Goal: Task Accomplishment & Management: Use online tool/utility

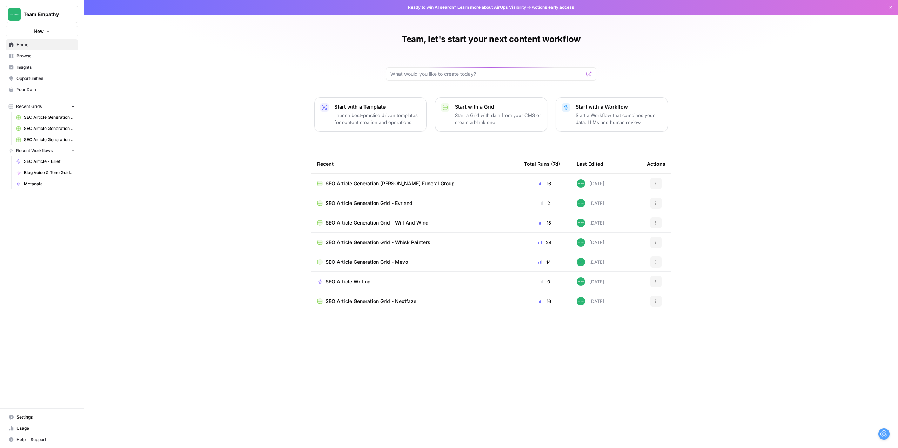
click at [65, 9] on button "Team Empathy" at bounding box center [42, 15] width 73 height 18
click at [37, 76] on span "Cohort 4" at bounding box center [67, 75] width 93 height 7
click at [375, 184] on span "AEO Readiness Content Audit & Refresher" at bounding box center [374, 183] width 98 height 7
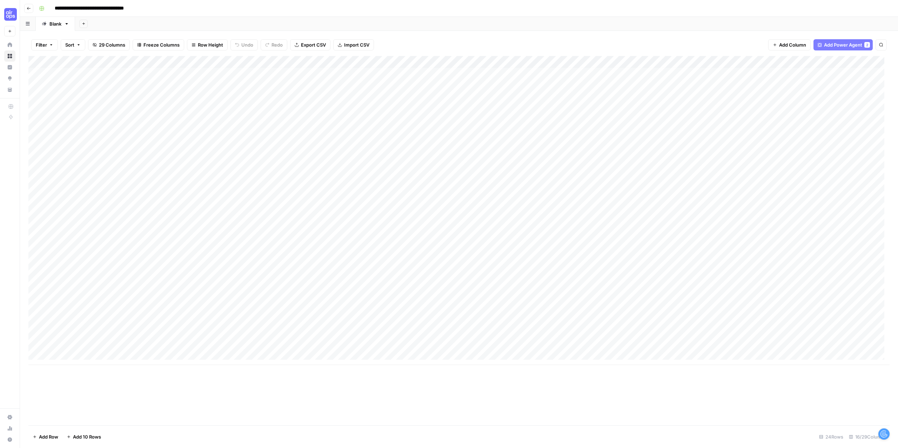
scroll to position [5, 0]
click at [67, 357] on div "Add Column" at bounding box center [458, 210] width 861 height 309
click at [74, 353] on div "Add Column" at bounding box center [458, 216] width 861 height 321
click at [74, 353] on textarea at bounding box center [109, 355] width 112 height 10
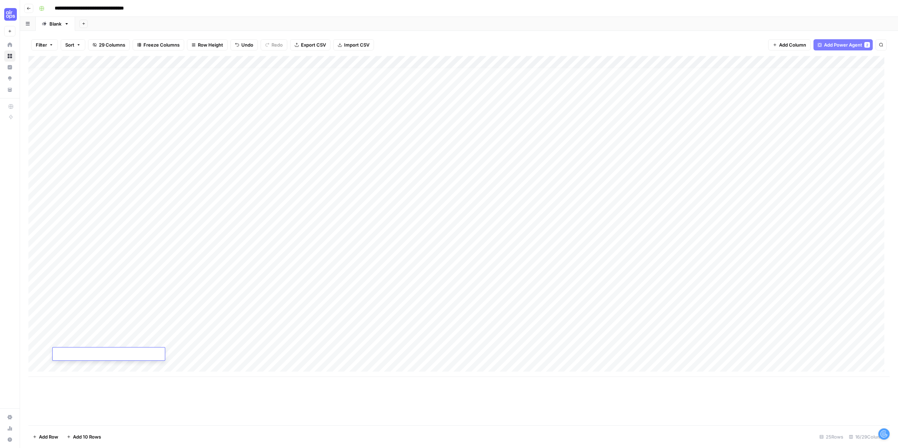
type textarea "**********"
click at [150, 404] on div "Add Column" at bounding box center [458, 241] width 861 height 370
click at [153, 356] on div "Add Column" at bounding box center [458, 216] width 861 height 321
click at [310, 353] on div "Add Column" at bounding box center [458, 216] width 861 height 321
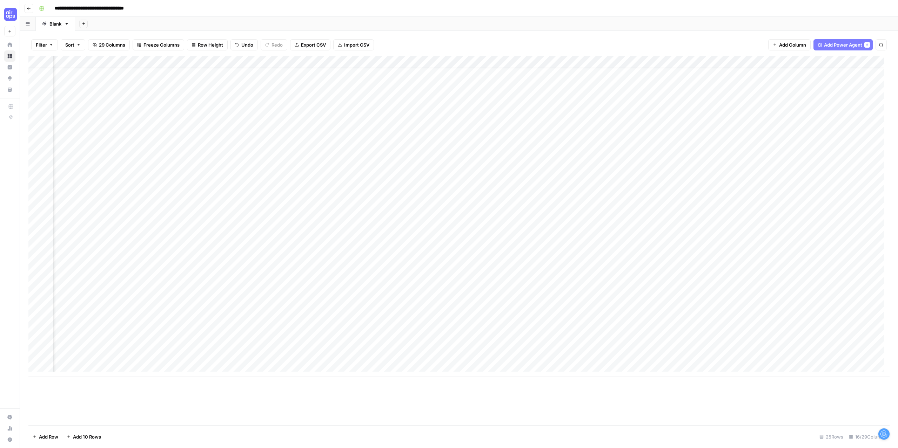
click at [310, 353] on div "Add Column" at bounding box center [458, 216] width 861 height 321
click at [192, 354] on div "Add Column" at bounding box center [458, 216] width 861 height 321
type textarea "*********"
click at [263, 404] on div "Add Column" at bounding box center [458, 241] width 861 height 370
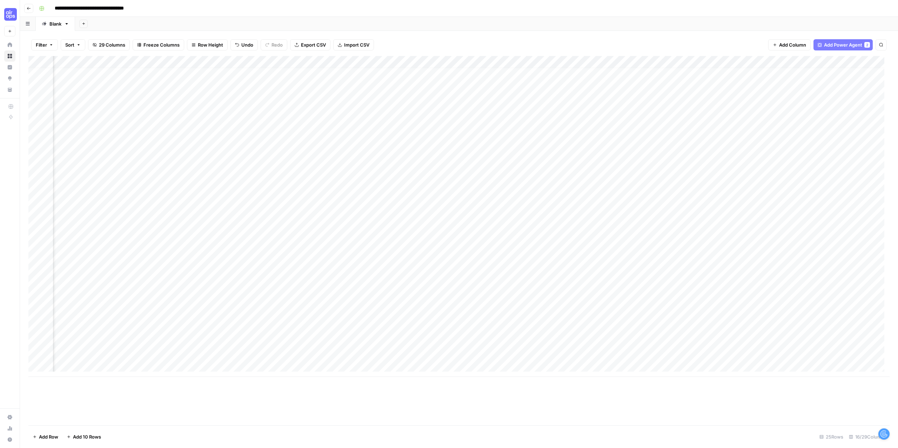
click at [309, 354] on div "Add Column" at bounding box center [458, 216] width 861 height 321
click at [382, 413] on div "Add Column" at bounding box center [458, 241] width 861 height 370
click at [383, 355] on div "Add Column" at bounding box center [458, 216] width 861 height 321
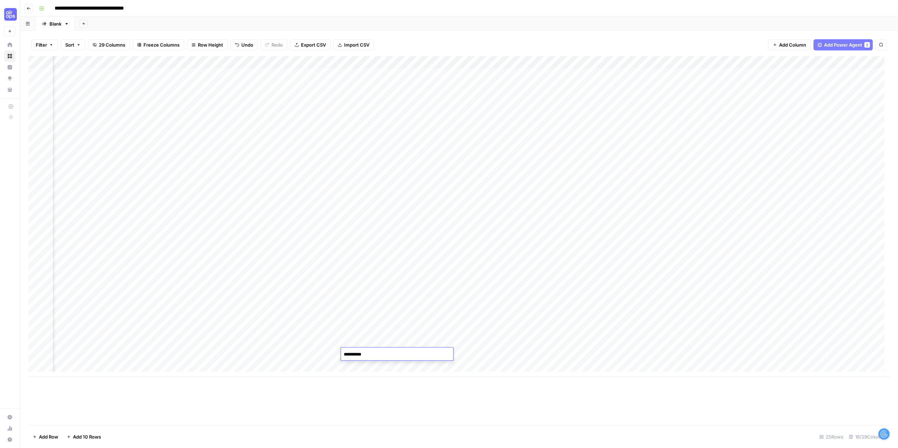
type textarea "*********"
click at [386, 403] on div "Add Column" at bounding box center [458, 241] width 861 height 370
click at [460, 355] on div "Add Column" at bounding box center [458, 216] width 861 height 321
click at [595, 355] on div "Add Column" at bounding box center [458, 216] width 861 height 321
click at [722, 356] on div "Add Column" at bounding box center [458, 216] width 861 height 321
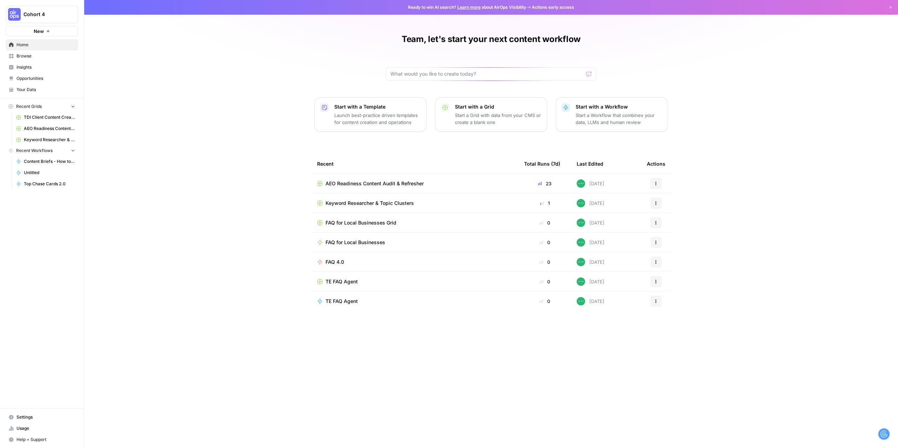
click at [63, 12] on span "Cohort 4" at bounding box center [44, 14] width 42 height 7
click at [42, 74] on span "Team Empathy" at bounding box center [67, 75] width 93 height 7
click at [422, 181] on span "SEO Article Generation [PERSON_NAME] Funeral Group" at bounding box center [389, 183] width 129 height 7
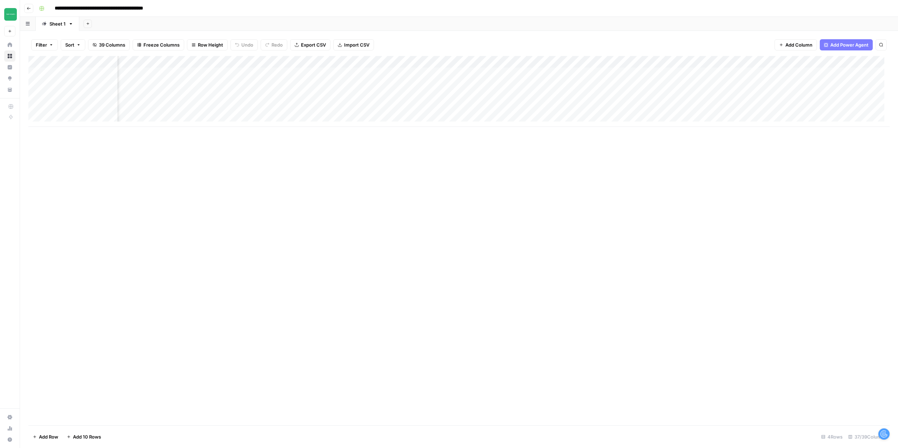
scroll to position [0, 1210]
click at [711, 73] on div "Add Column" at bounding box center [458, 91] width 861 height 71
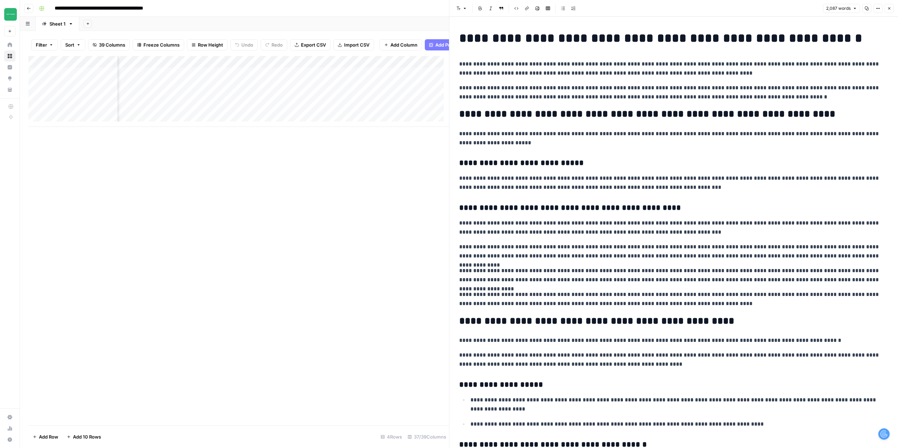
copy div "**********"
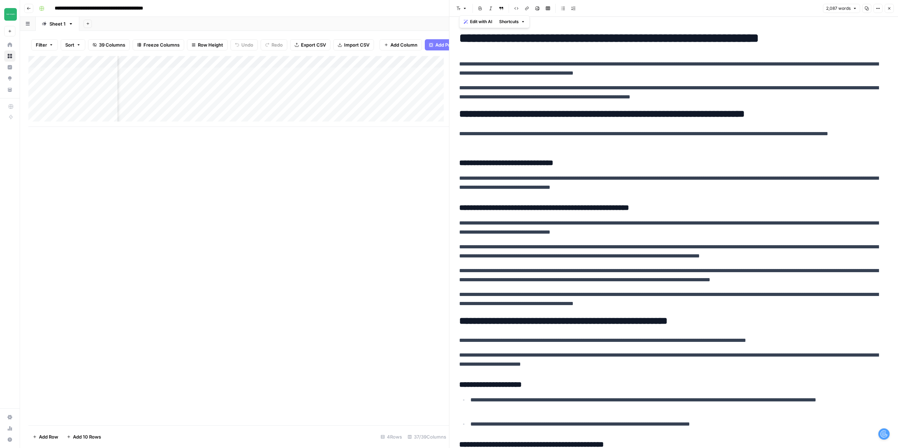
click at [622, 142] on p "**********" at bounding box center [671, 138] width 424 height 18
click at [577, 69] on p "**********" at bounding box center [671, 69] width 424 height 18
click at [533, 75] on p "**********" at bounding box center [671, 69] width 424 height 18
copy div "**********"
click at [889, 8] on icon "button" at bounding box center [889, 8] width 2 height 2
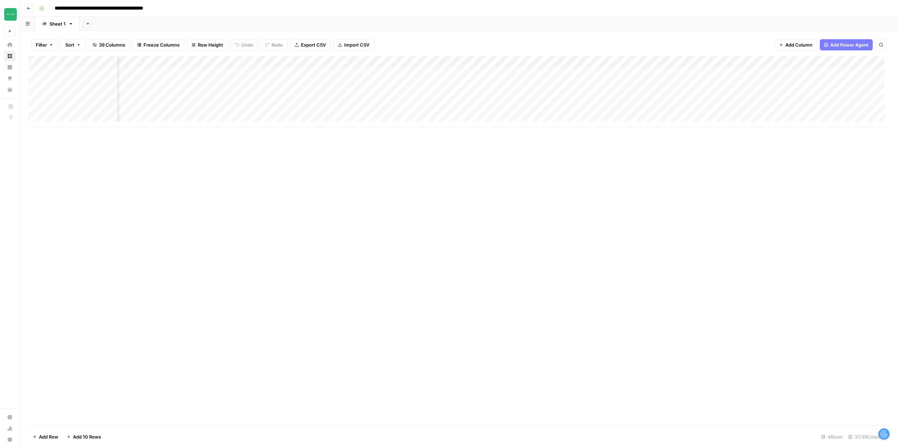
click at [549, 75] on div "Add Column" at bounding box center [458, 91] width 861 height 71
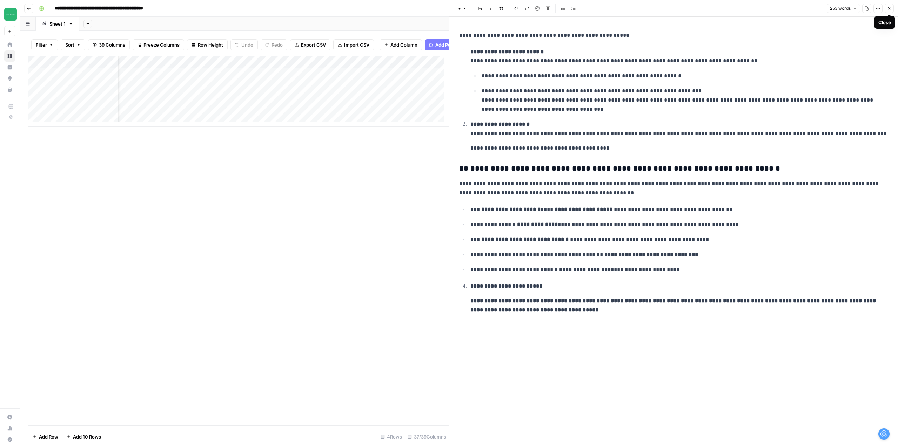
click at [890, 8] on icon "button" at bounding box center [889, 8] width 4 height 4
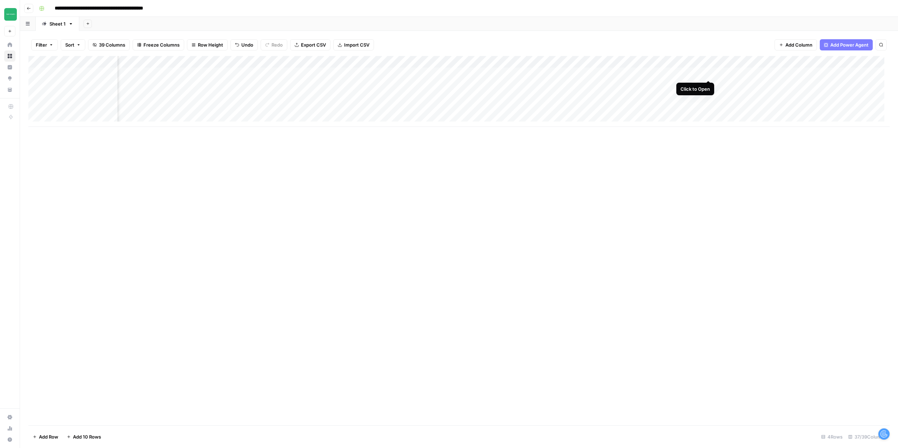
click at [707, 75] on div "Add Column" at bounding box center [458, 91] width 861 height 71
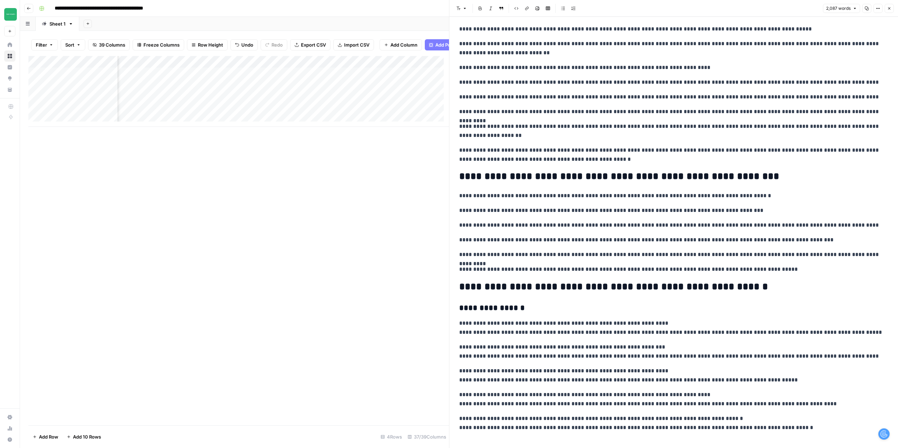
scroll to position [1499, 0]
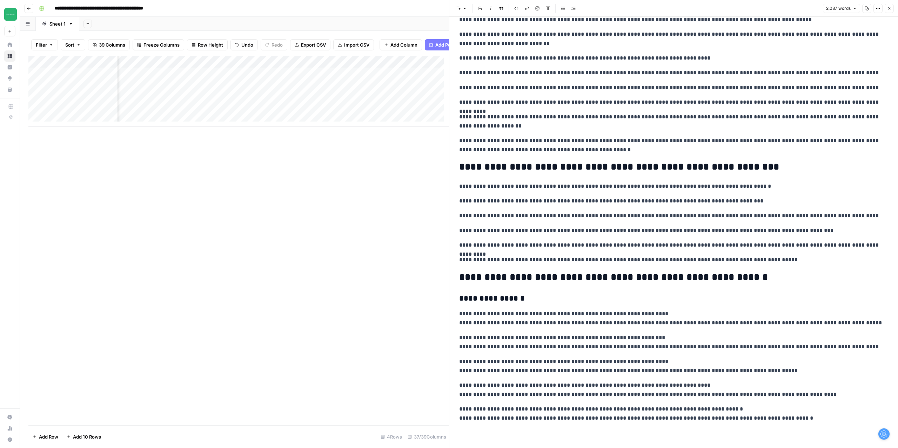
click at [891, 10] on icon "button" at bounding box center [889, 8] width 4 height 4
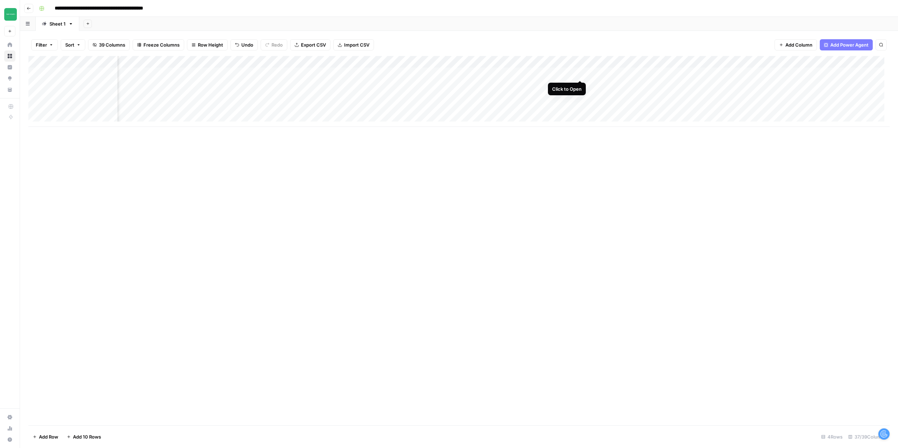
click at [579, 73] on div "Add Column" at bounding box center [458, 91] width 861 height 71
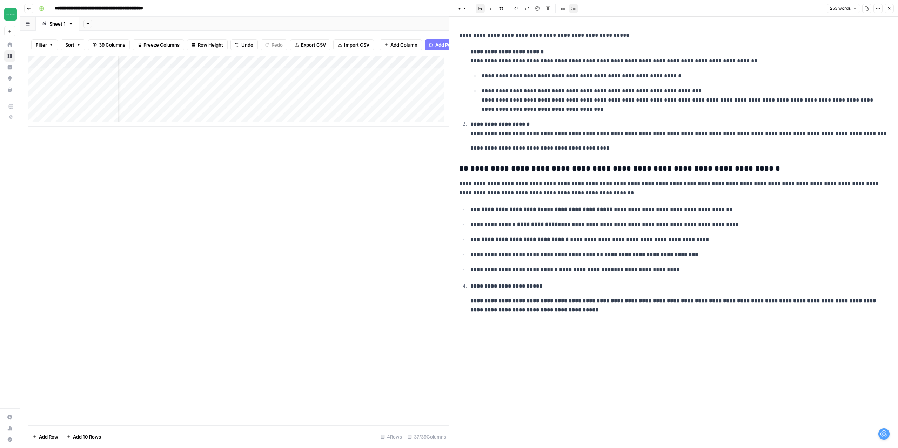
click at [593, 262] on ul "**********" at bounding box center [673, 240] width 429 height 70
drag, startPoint x: 576, startPoint y: 318, endPoint x: 455, endPoint y: 37, distance: 306.3
click at [455, 37] on div "**********" at bounding box center [673, 174] width 437 height 292
copy div "**********"
click at [583, 126] on p "**********" at bounding box center [679, 129] width 418 height 18
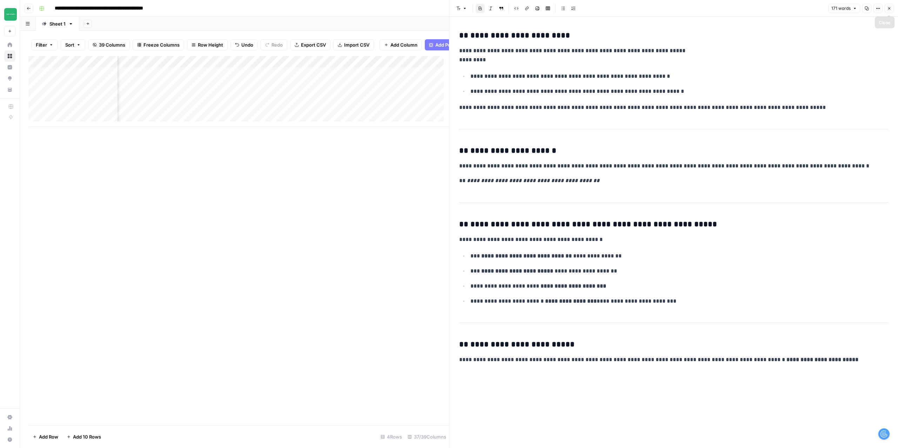
click at [892, 9] on button "Close" at bounding box center [888, 8] width 9 height 9
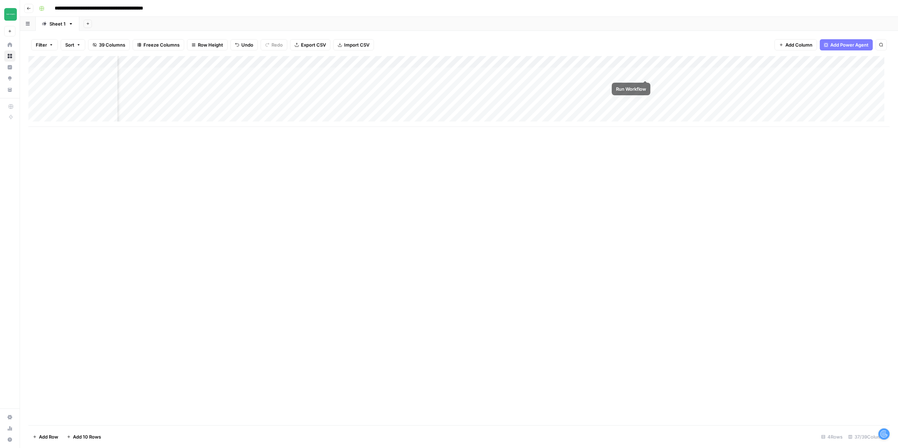
click at [644, 74] on div "Add Column" at bounding box center [458, 91] width 861 height 71
click at [645, 73] on div "Add Column" at bounding box center [458, 91] width 861 height 71
click at [644, 73] on div "Add Column" at bounding box center [458, 91] width 861 height 71
click at [510, 74] on div "Add Column" at bounding box center [458, 91] width 861 height 71
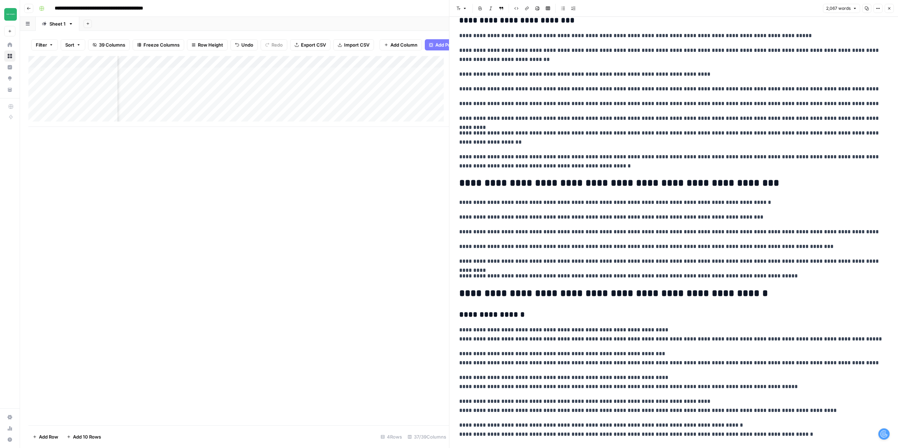
scroll to position [1499, 0]
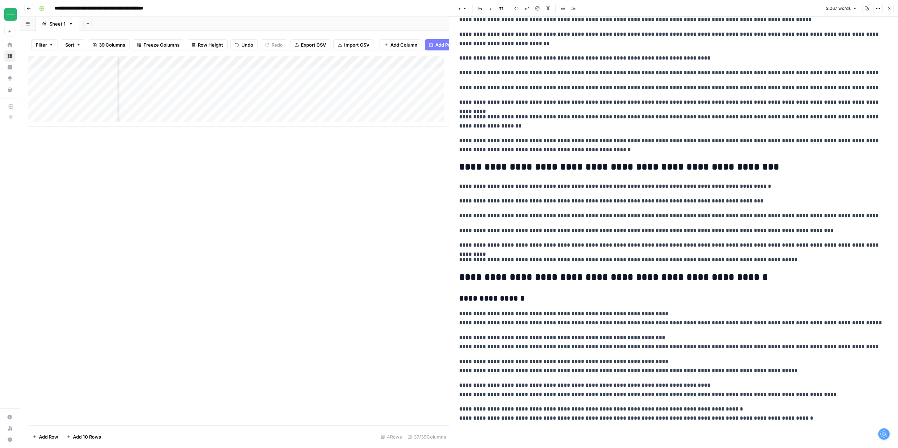
click at [891, 9] on button "Close" at bounding box center [888, 8] width 9 height 9
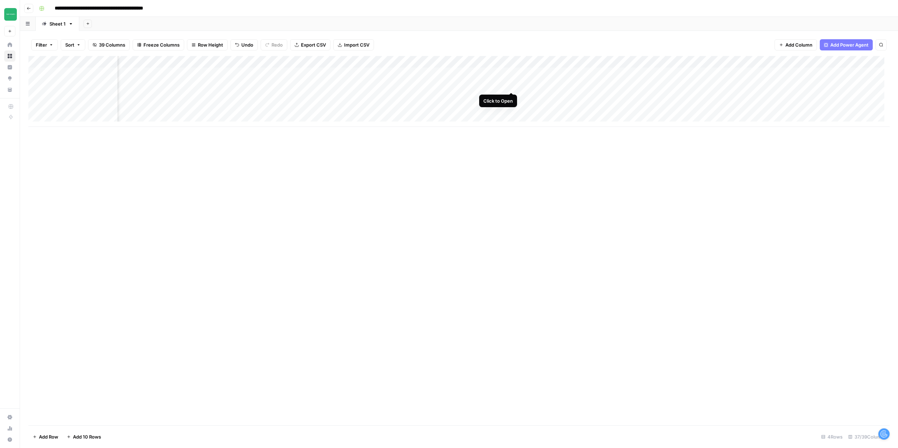
click at [512, 84] on div "Add Column" at bounding box center [458, 91] width 861 height 71
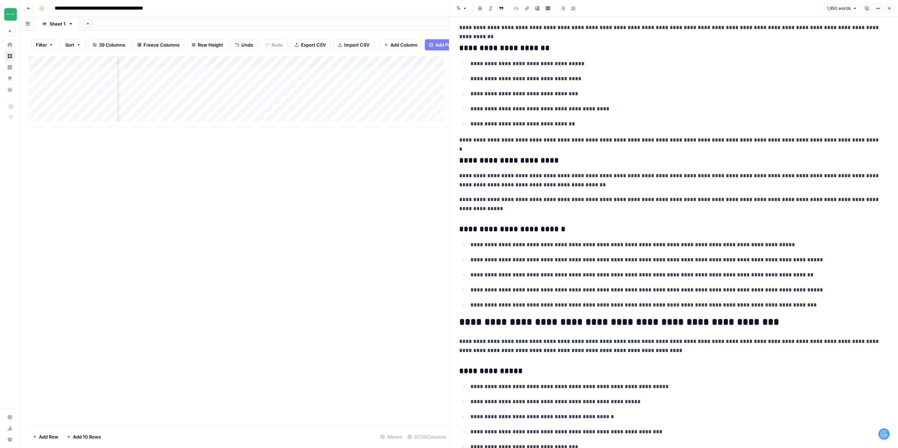
scroll to position [421, 0]
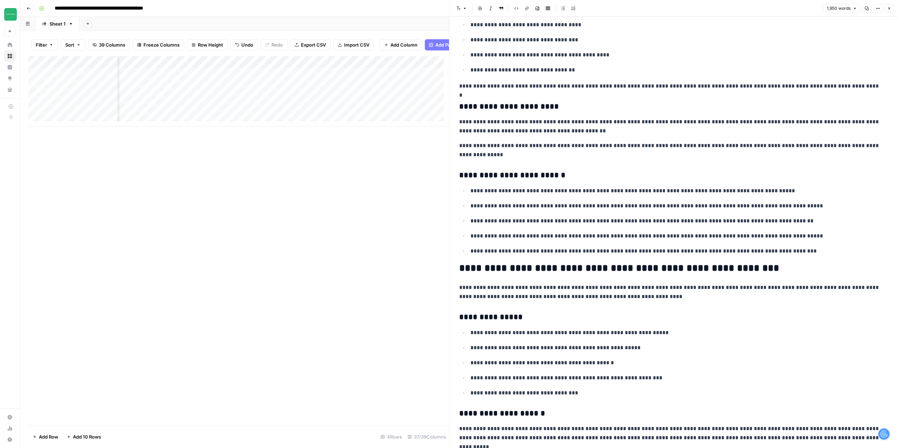
click at [890, 9] on icon "button" at bounding box center [889, 8] width 4 height 4
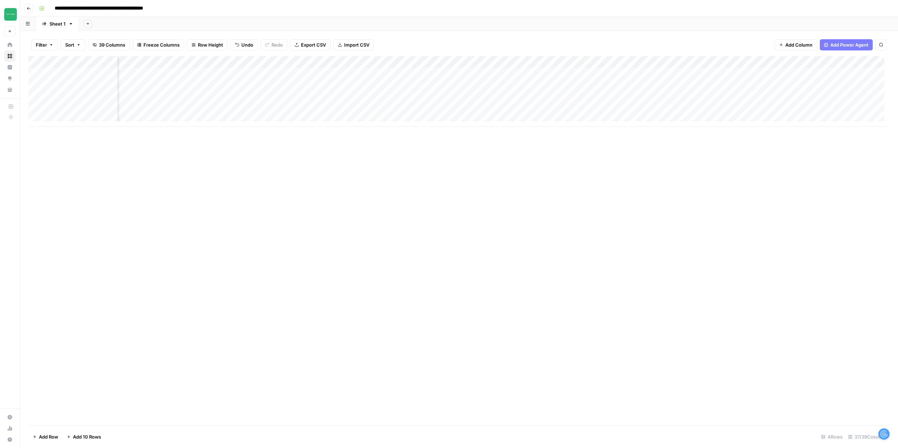
click at [551, 74] on div "Add Column" at bounding box center [458, 91] width 861 height 71
click at [532, 85] on div "Add Column" at bounding box center [458, 91] width 861 height 71
click at [536, 99] on div "Add Column" at bounding box center [458, 91] width 861 height 71
click at [619, 85] on div "Add Column" at bounding box center [458, 91] width 861 height 71
click at [620, 99] on div "Add Column" at bounding box center [458, 91] width 861 height 71
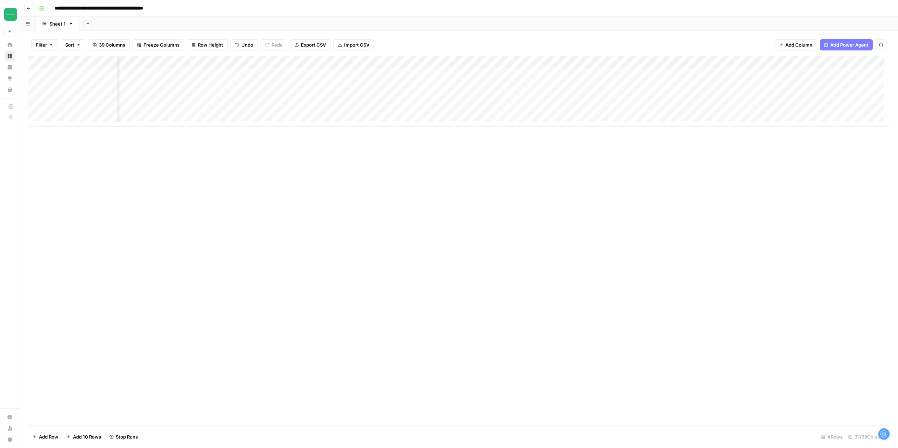
click at [29, 9] on icon "button" at bounding box center [29, 8] width 4 height 4
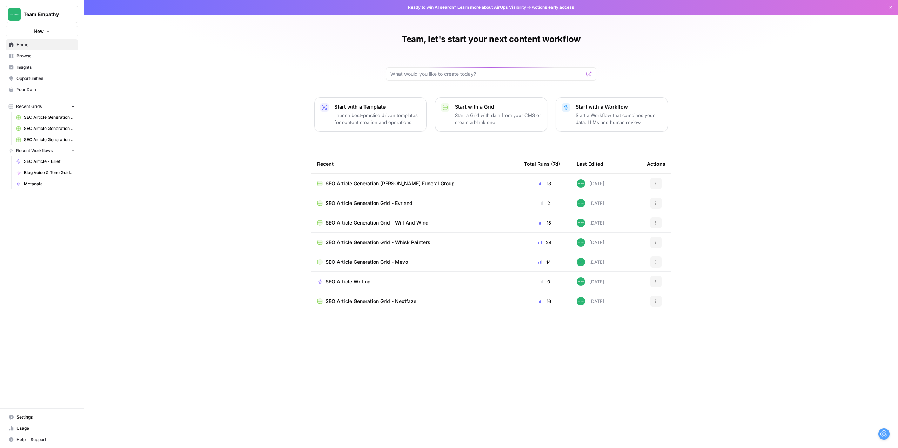
click at [28, 56] on span "Browse" at bounding box center [45, 56] width 59 height 6
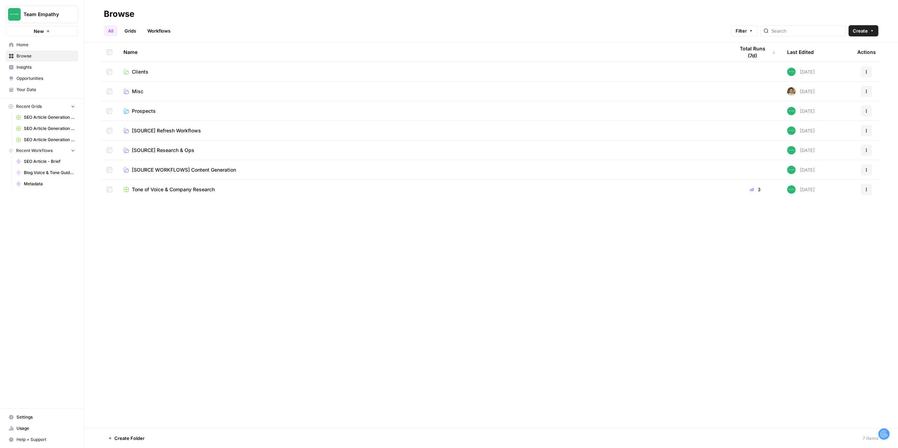
drag, startPoint x: 140, startPoint y: 106, endPoint x: 140, endPoint y: 112, distance: 6.0
click at [140, 106] on td "Prospects" at bounding box center [423, 110] width 611 height 19
click at [140, 112] on span "Prospects" at bounding box center [144, 111] width 24 height 7
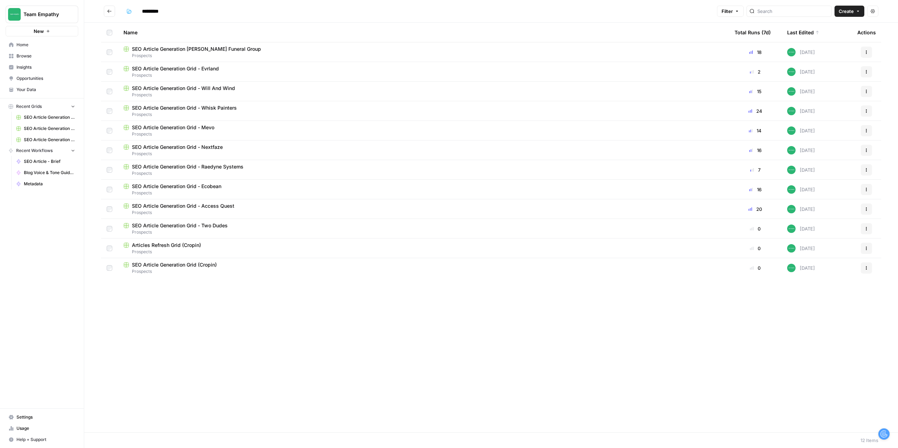
click at [203, 88] on span "SEO Article Generation Grid - Will And Wind" at bounding box center [183, 88] width 103 height 7
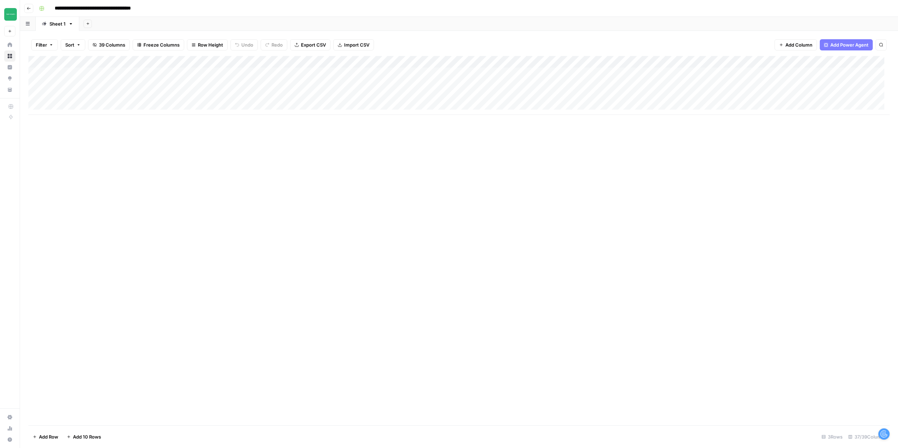
click at [217, 109] on div "Add Column" at bounding box center [458, 85] width 861 height 59
click at [654, 86] on div "Add Column" at bounding box center [458, 91] width 861 height 71
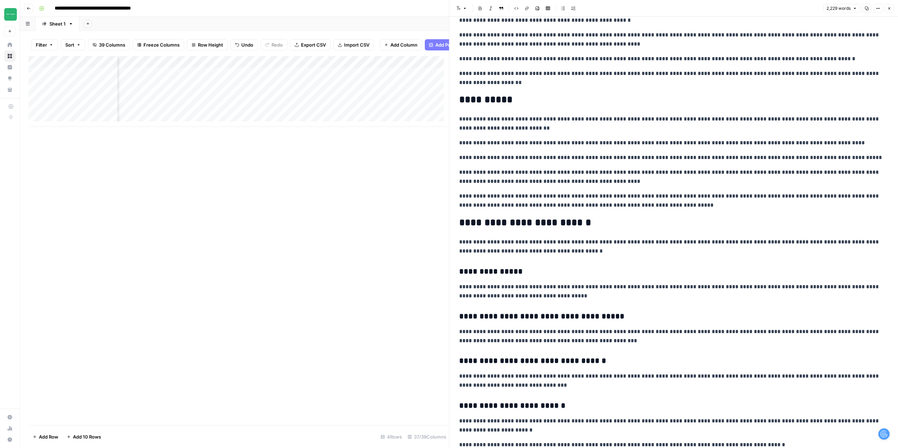
scroll to position [1715, 0]
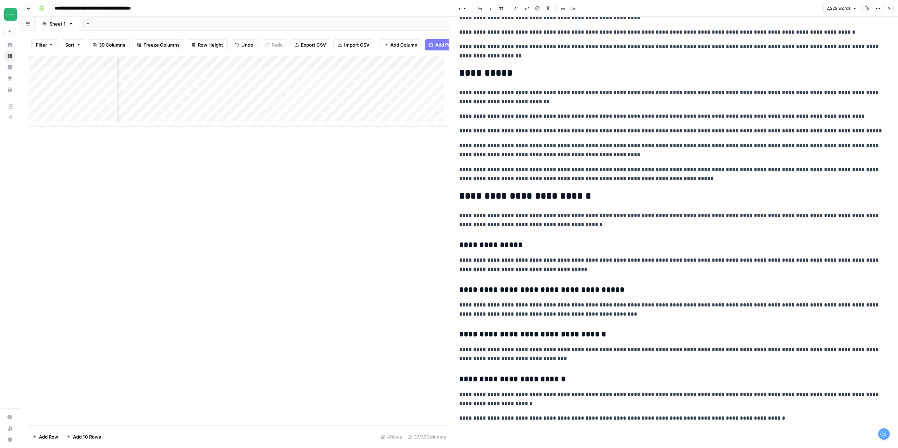
click at [887, 9] on icon "button" at bounding box center [889, 8] width 4 height 4
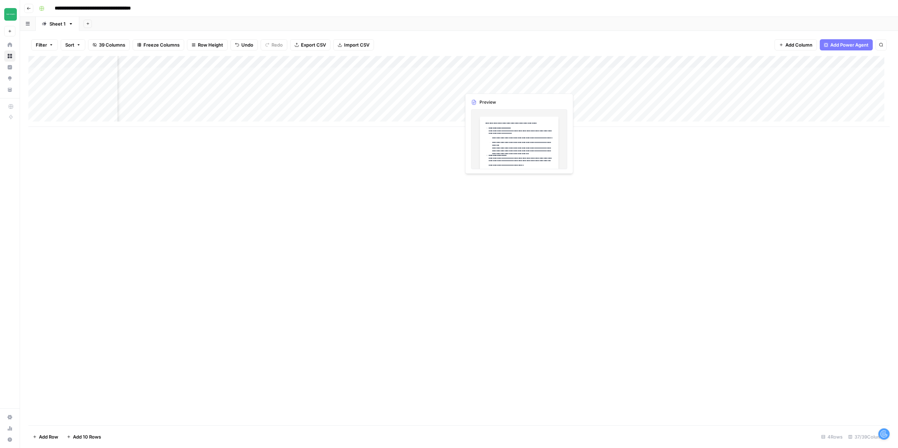
click at [501, 87] on div "Add Column" at bounding box center [458, 91] width 861 height 71
click at [526, 85] on div "Add Column" at bounding box center [458, 91] width 861 height 71
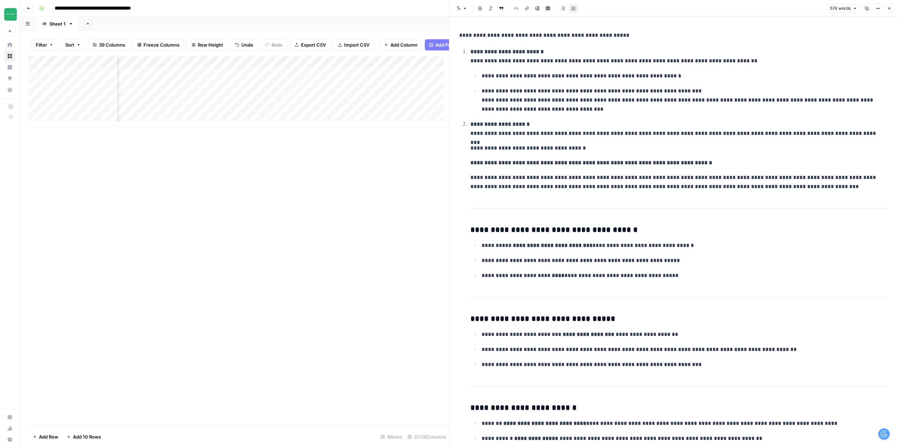
click at [598, 91] on p "**********" at bounding box center [681, 100] width 401 height 27
copy div "**********"
click at [890, 8] on icon "button" at bounding box center [889, 8] width 4 height 4
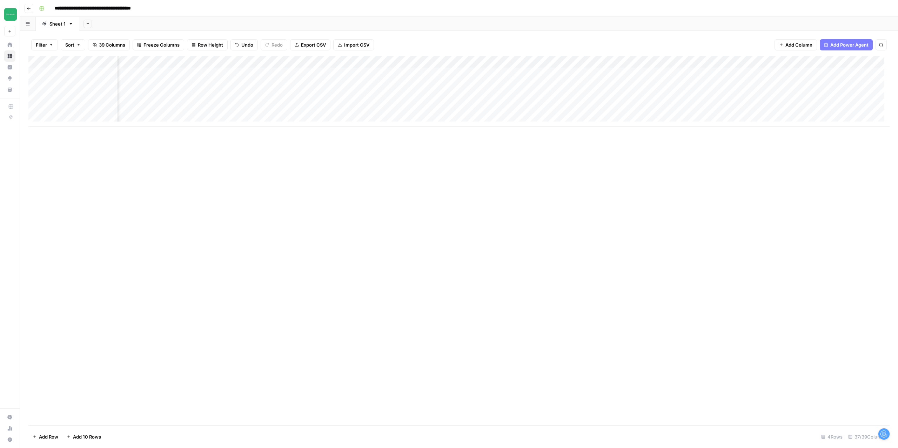
click at [486, 74] on div "Add Column" at bounding box center [458, 91] width 861 height 71
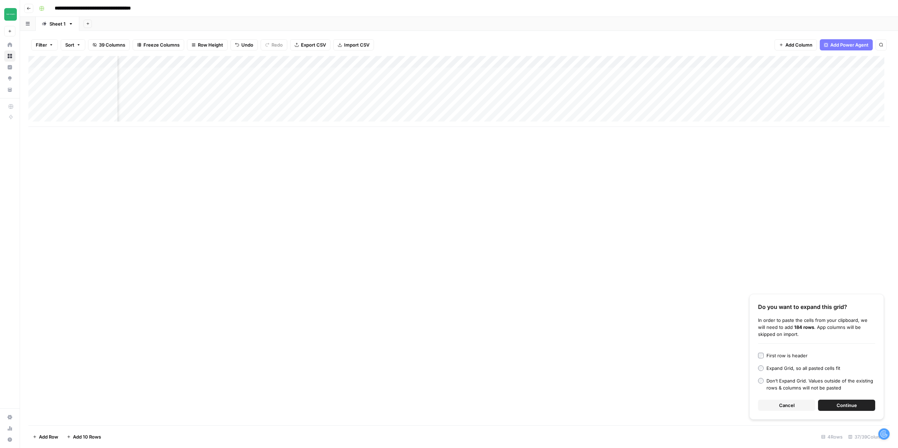
click at [790, 407] on span "Cancel" at bounding box center [786, 405] width 15 height 7
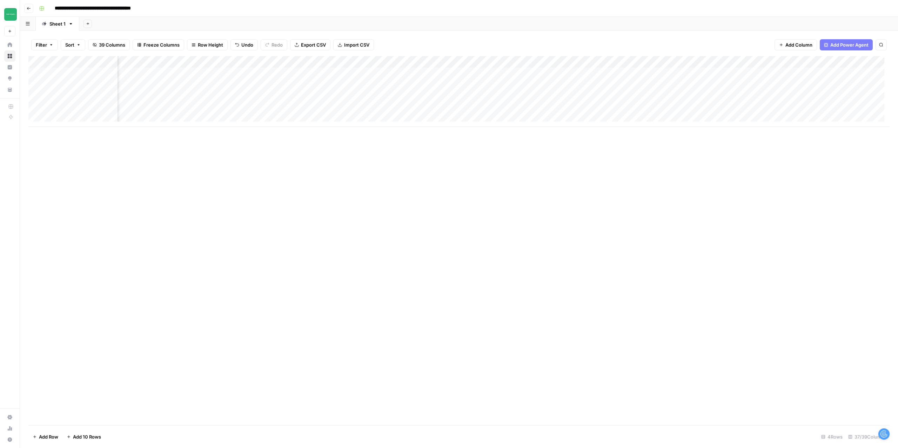
click at [497, 88] on div "Add Column" at bounding box center [458, 91] width 861 height 71
click at [507, 85] on div "Add Column" at bounding box center [458, 91] width 861 height 71
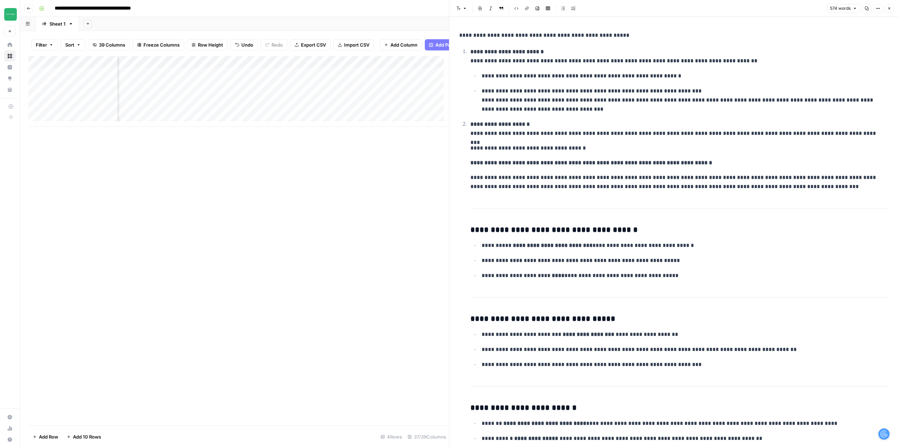
click at [547, 89] on p "**********" at bounding box center [681, 100] width 401 height 27
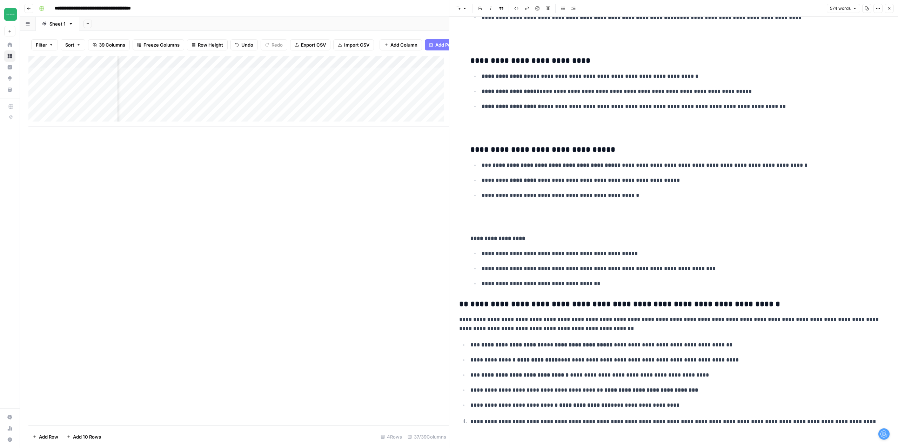
scroll to position [532, 0]
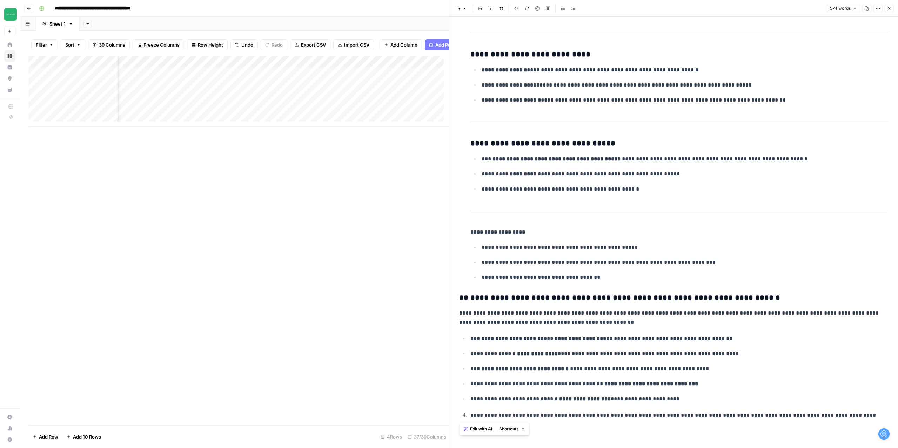
copy div "**********"
click at [887, 11] on button "Close" at bounding box center [888, 8] width 9 height 9
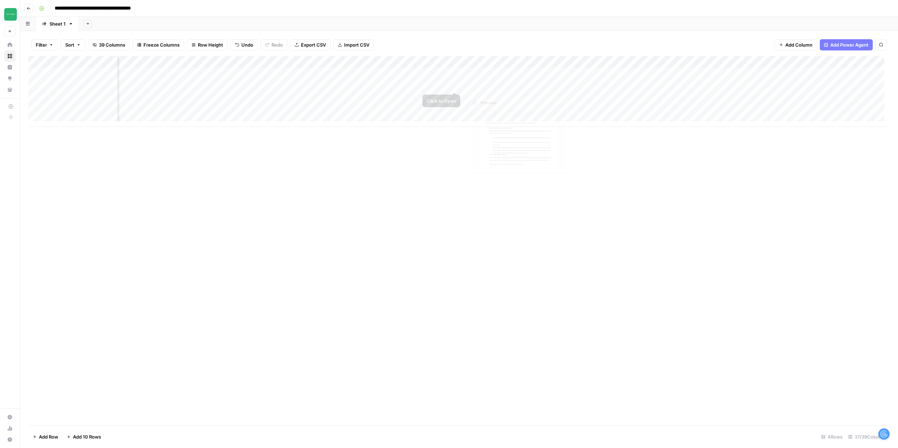
click at [487, 72] on div "Add Column" at bounding box center [458, 91] width 861 height 71
click at [499, 45] on div at bounding box center [673, 233] width 437 height 432
click at [497, 40] on div at bounding box center [673, 35] width 437 height 15
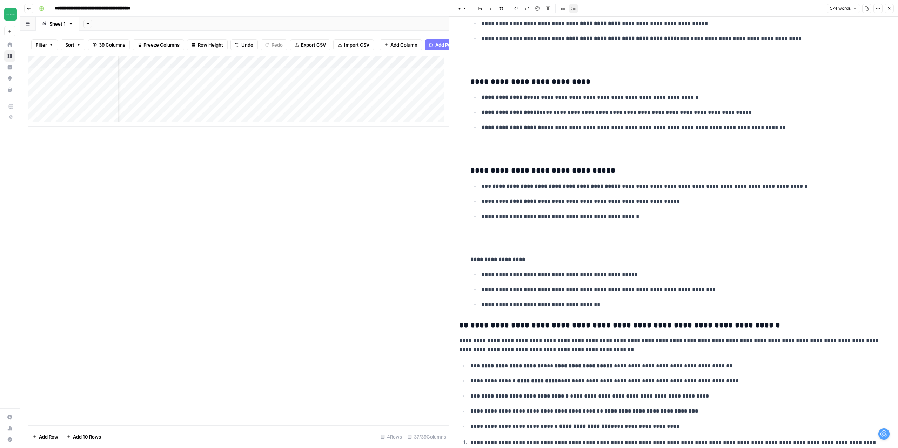
click at [890, 10] on icon "button" at bounding box center [889, 8] width 4 height 4
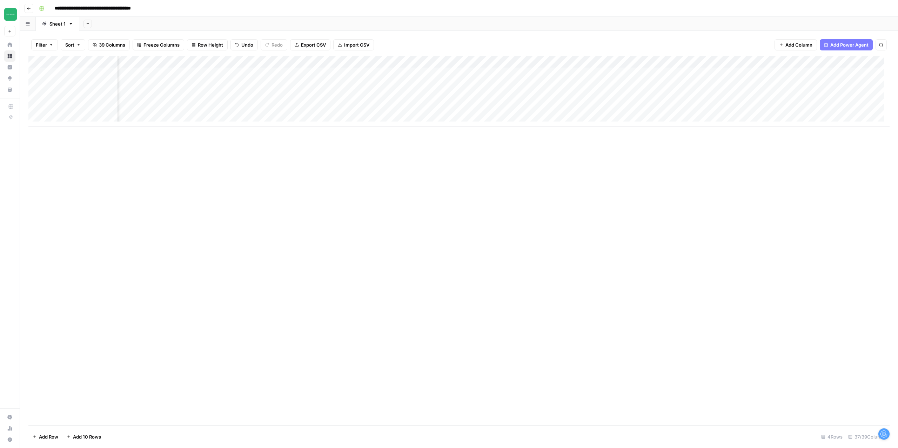
click at [484, 101] on div "Add Column" at bounding box center [458, 91] width 861 height 71
click at [559, 43] on div at bounding box center [673, 233] width 437 height 432
drag, startPoint x: 529, startPoint y: 35, endPoint x: 526, endPoint y: 37, distance: 3.8
click at [528, 35] on p at bounding box center [673, 35] width 429 height 9
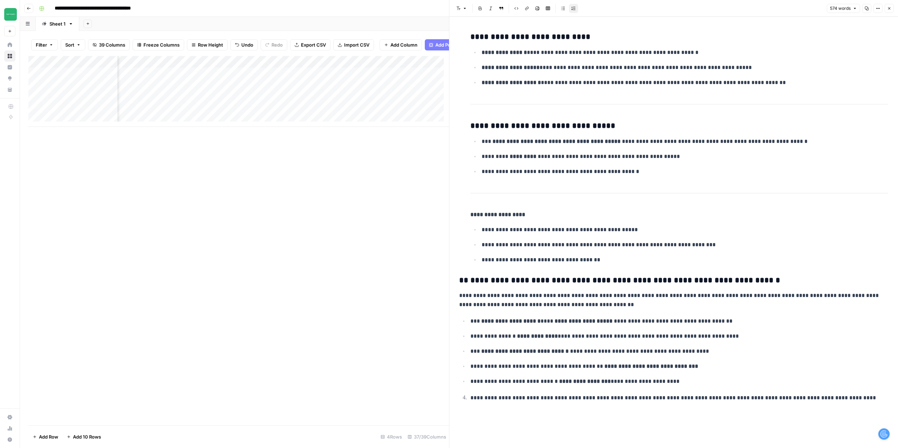
scroll to position [550, 0]
drag, startPoint x: 822, startPoint y: 419, endPoint x: 443, endPoint y: 430, distance: 379.2
click at [443, 430] on body "**********" at bounding box center [449, 224] width 898 height 448
drag, startPoint x: 470, startPoint y: 415, endPoint x: 826, endPoint y: 415, distance: 356.3
click at [826, 415] on li "**********" at bounding box center [678, 407] width 420 height 28
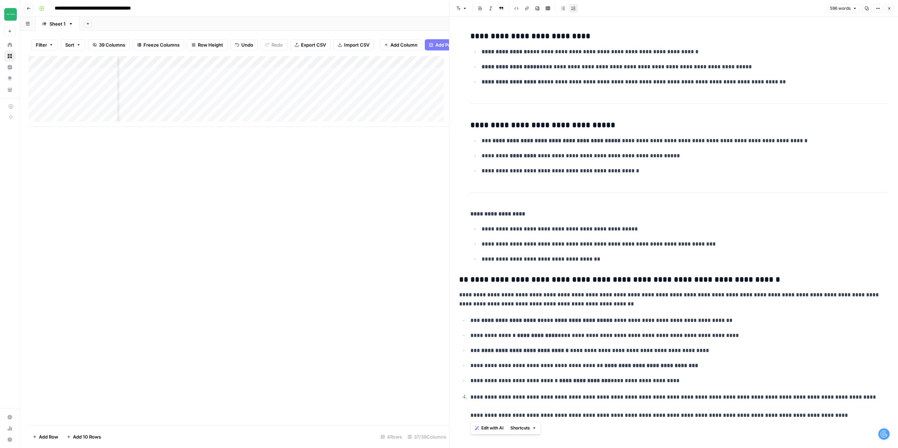
copy br
click at [892, 7] on button "Close" at bounding box center [888, 8] width 9 height 9
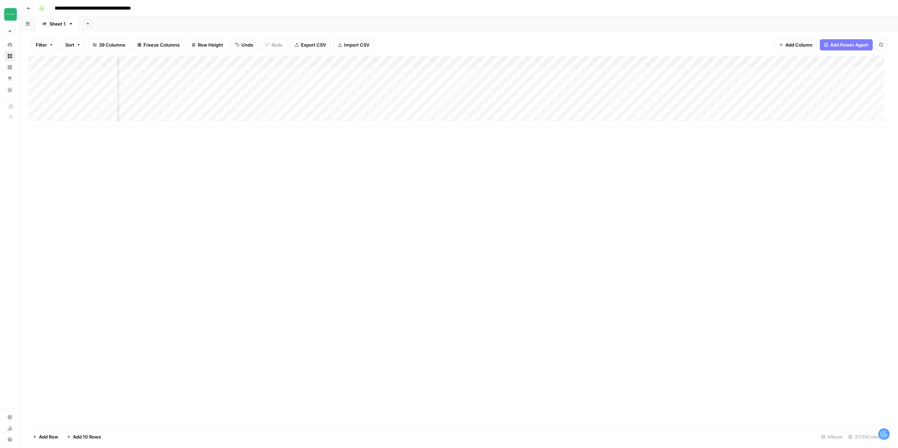
click at [563, 99] on div "Add Column" at bounding box center [458, 91] width 861 height 71
click at [498, 75] on div "Add Column" at bounding box center [458, 91] width 861 height 71
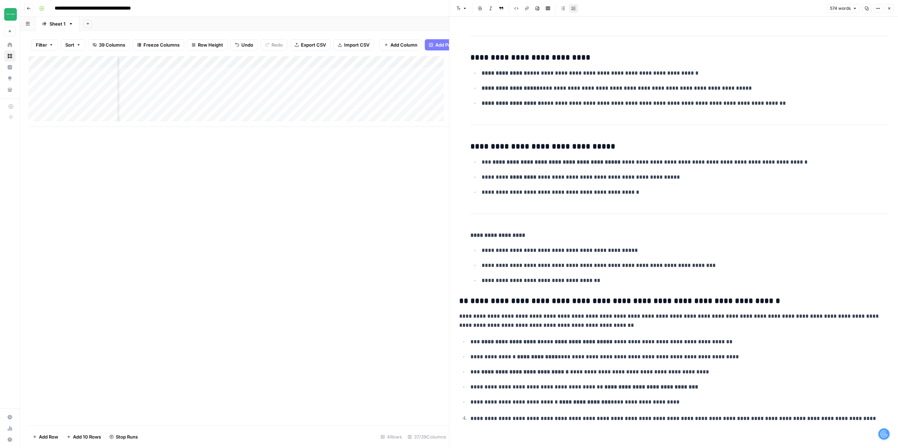
scroll to position [532, 0]
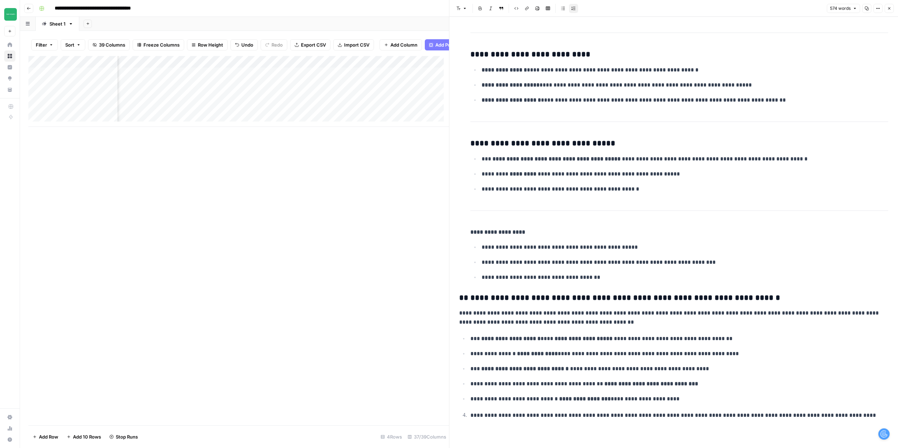
click at [836, 411] on p "**********" at bounding box center [676, 415] width 412 height 9
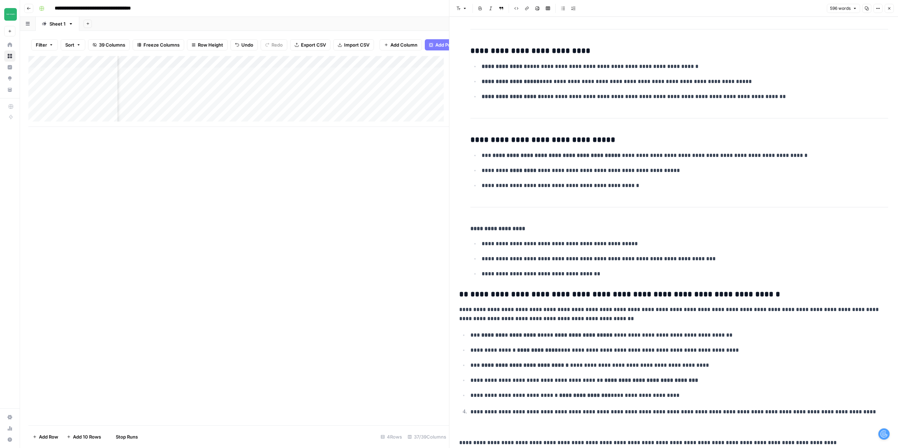
click at [893, 7] on button "Close" at bounding box center [888, 8] width 9 height 9
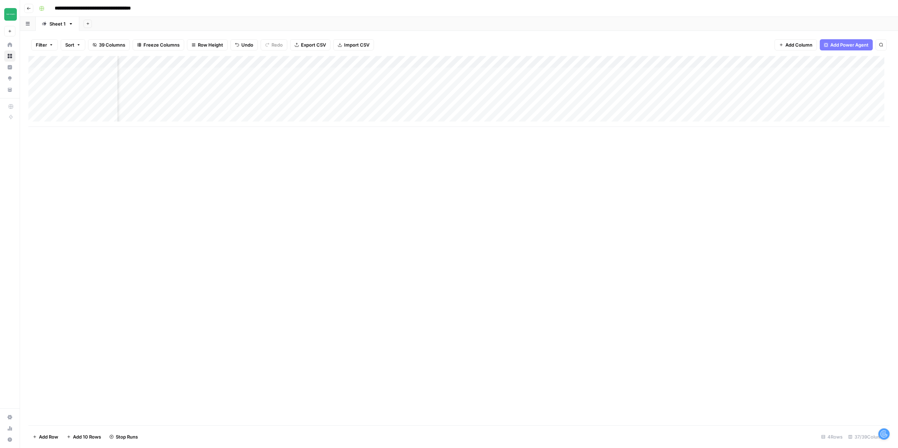
click at [561, 72] on div "Add Column" at bounding box center [458, 91] width 861 height 71
click at [624, 86] on div "Add Column" at bounding box center [458, 91] width 861 height 71
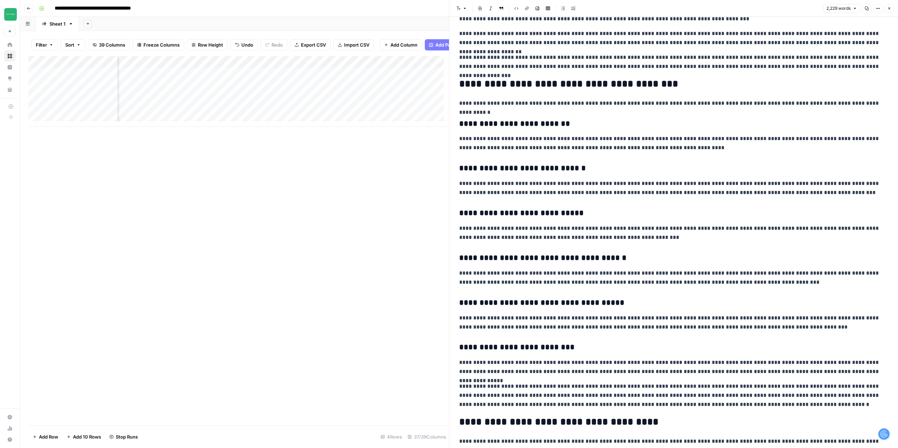
scroll to position [456, 0]
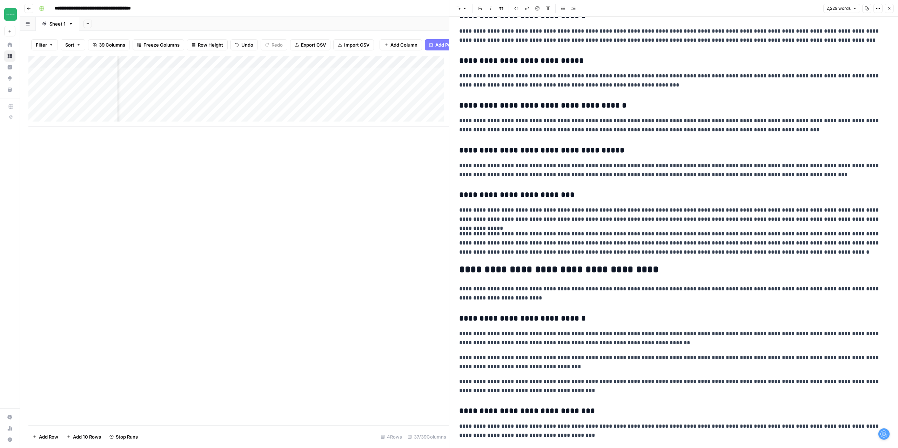
click at [890, 7] on icon "button" at bounding box center [889, 8] width 4 height 4
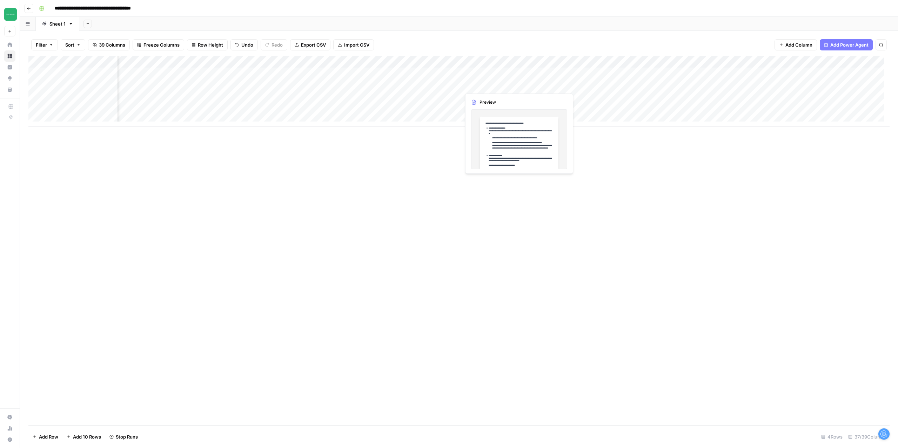
click at [493, 83] on div "Add Column" at bounding box center [458, 91] width 861 height 71
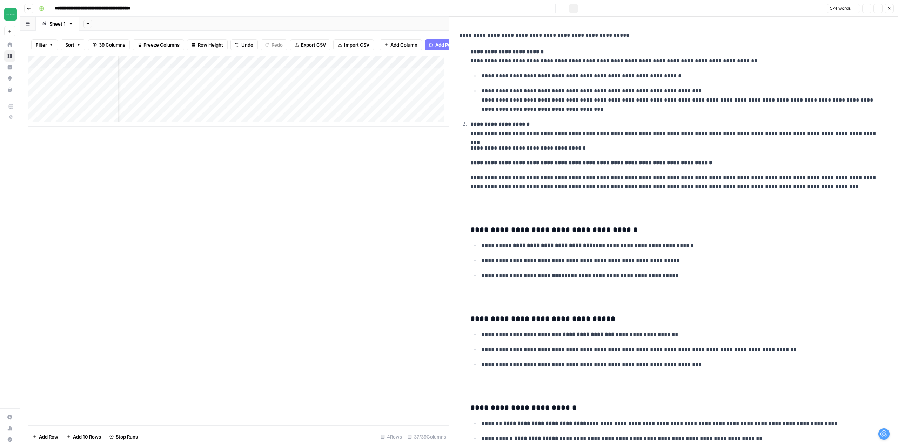
click at [542, 109] on p "**********" at bounding box center [681, 100] width 401 height 27
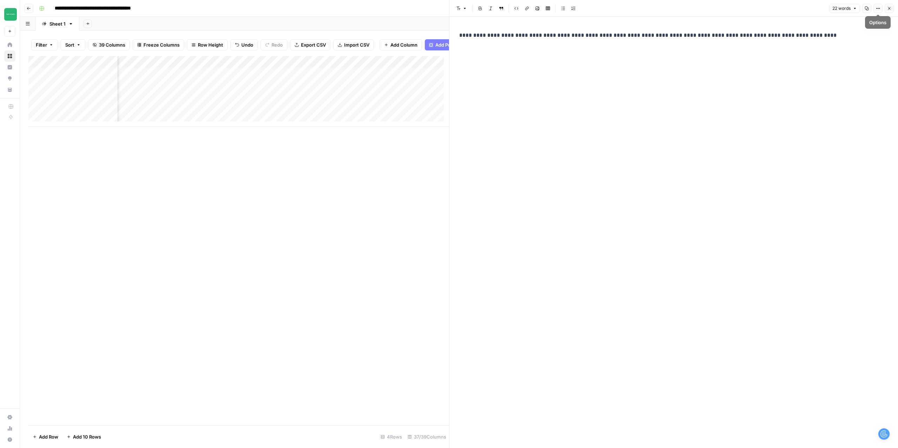
click at [886, 9] on button "Close" at bounding box center [888, 8] width 9 height 9
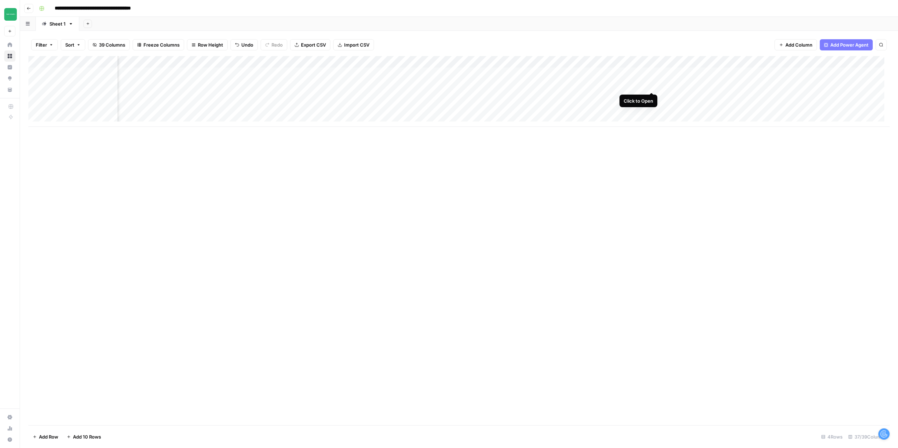
click at [648, 85] on div "Add Column" at bounding box center [458, 91] width 861 height 71
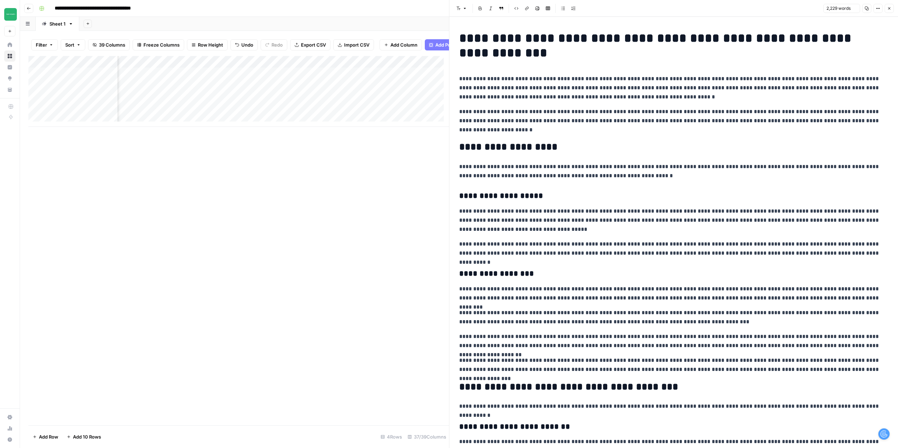
click at [524, 57] on h1 "**********" at bounding box center [671, 45] width 424 height 29
copy div "**********"
click at [888, 8] on icon "button" at bounding box center [889, 8] width 2 height 2
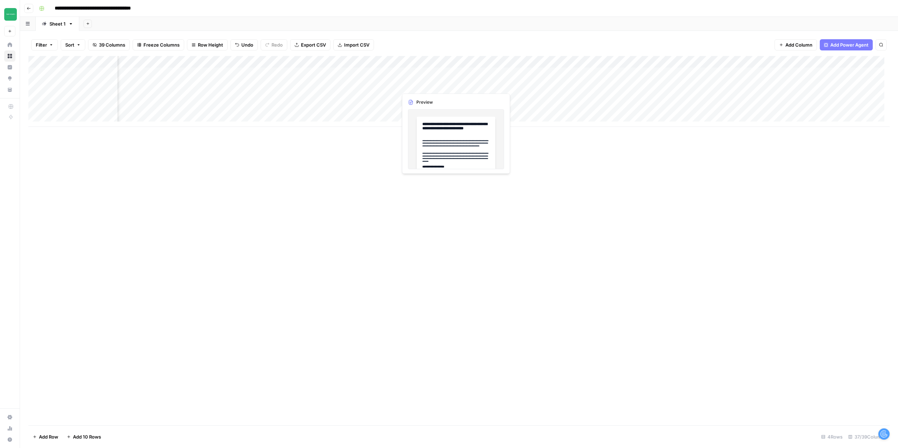
click at [430, 86] on div "Add Column" at bounding box center [458, 91] width 861 height 71
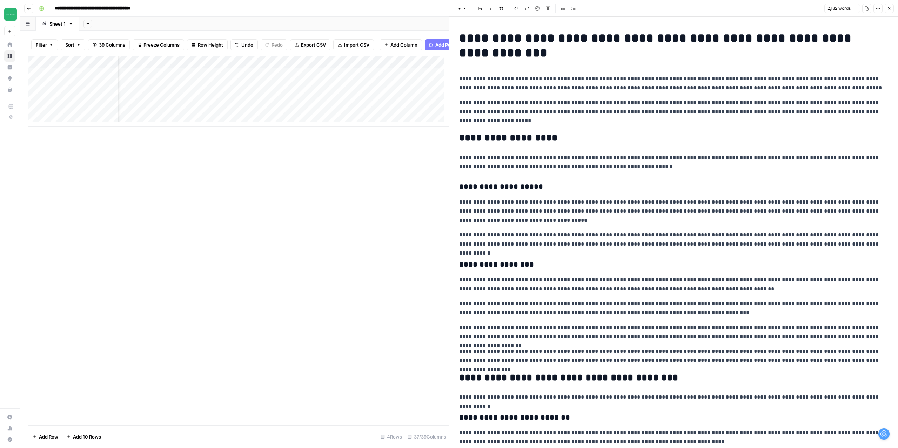
click at [539, 91] on p "**********" at bounding box center [671, 83] width 424 height 18
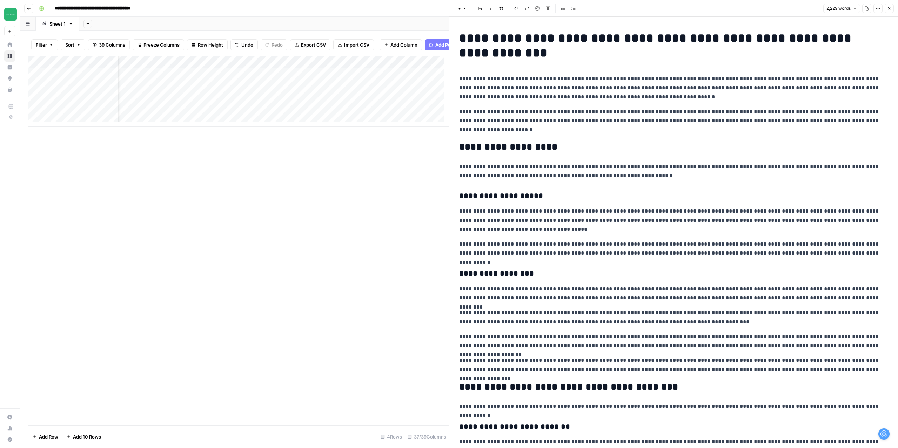
click at [890, 11] on button "Close" at bounding box center [888, 8] width 9 height 9
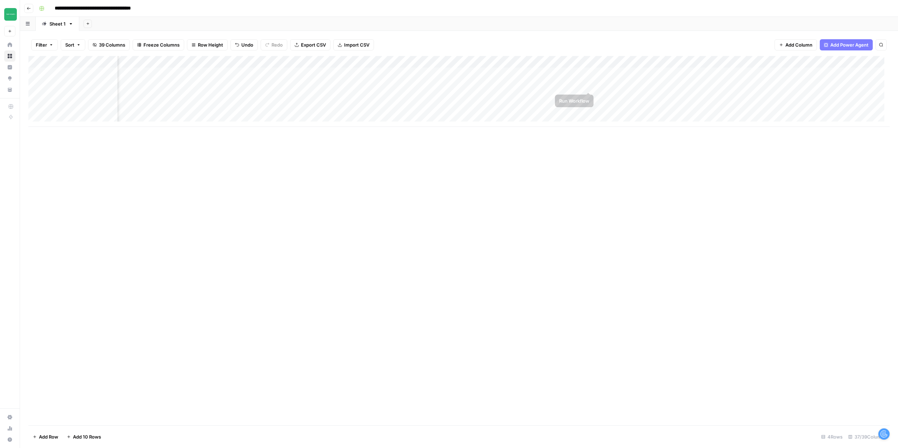
click at [588, 86] on div "Add Column" at bounding box center [458, 91] width 861 height 71
click at [28, 10] on icon "button" at bounding box center [29, 8] width 4 height 4
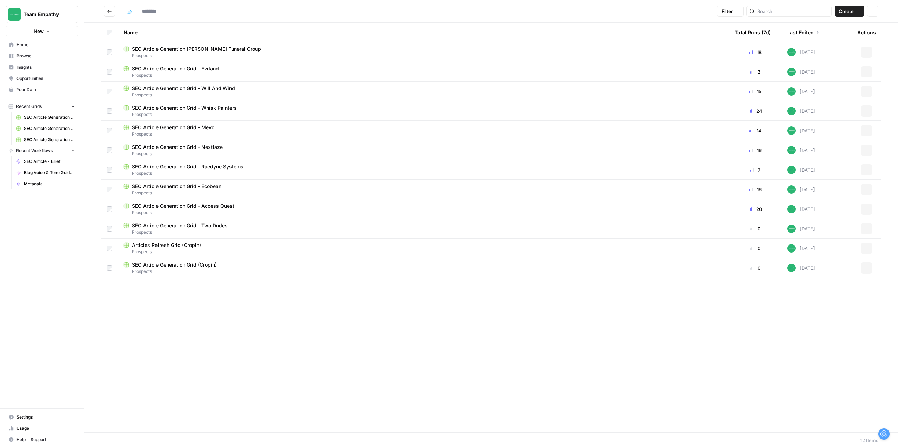
type input "*********"
click at [189, 89] on span "SEO Article Generation Grid - Evrland" at bounding box center [175, 88] width 87 height 7
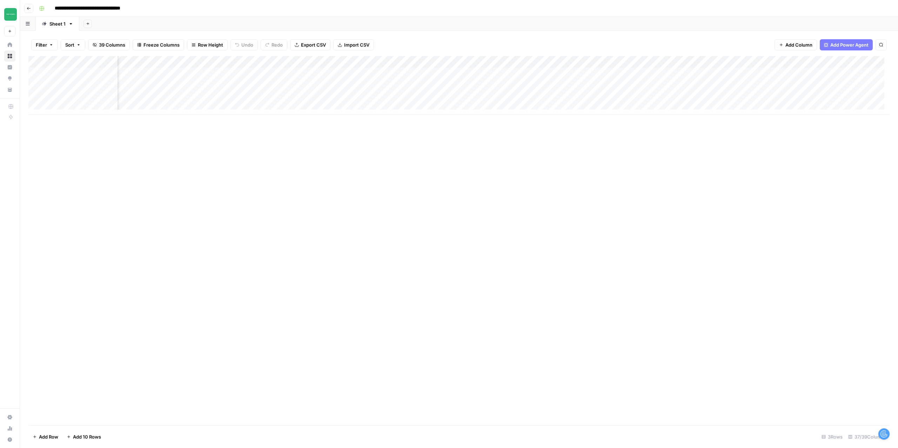
scroll to position [0, 230]
click at [549, 73] on div "Add Column" at bounding box center [458, 85] width 861 height 59
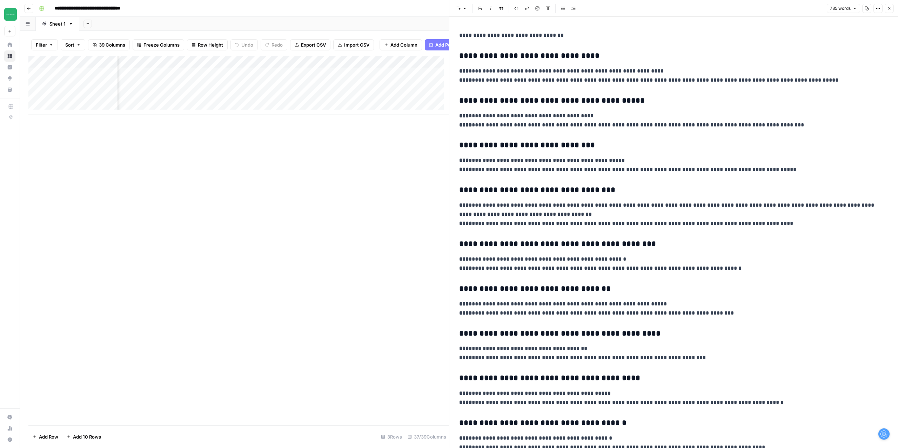
copy div "**********"
click at [889, 9] on icon "button" at bounding box center [889, 8] width 4 height 4
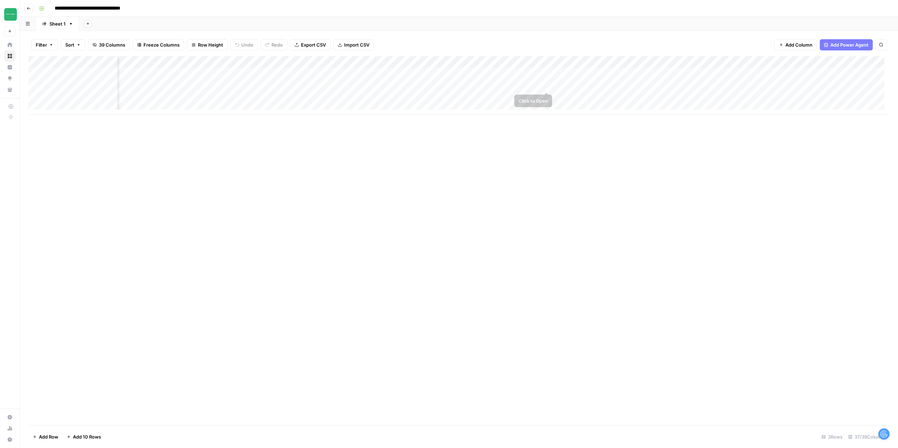
click at [578, 76] on div "Add Column" at bounding box center [458, 85] width 861 height 59
click at [669, 41] on div at bounding box center [673, 35] width 437 height 15
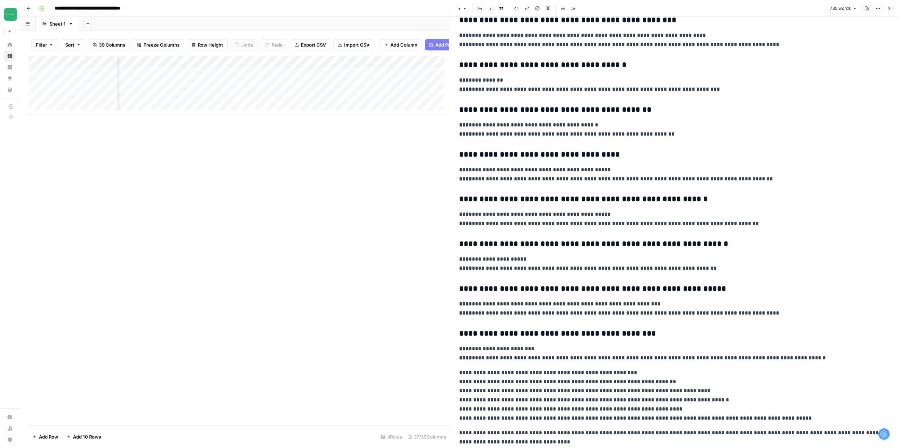
click at [891, 8] on button "Close" at bounding box center [888, 8] width 9 height 9
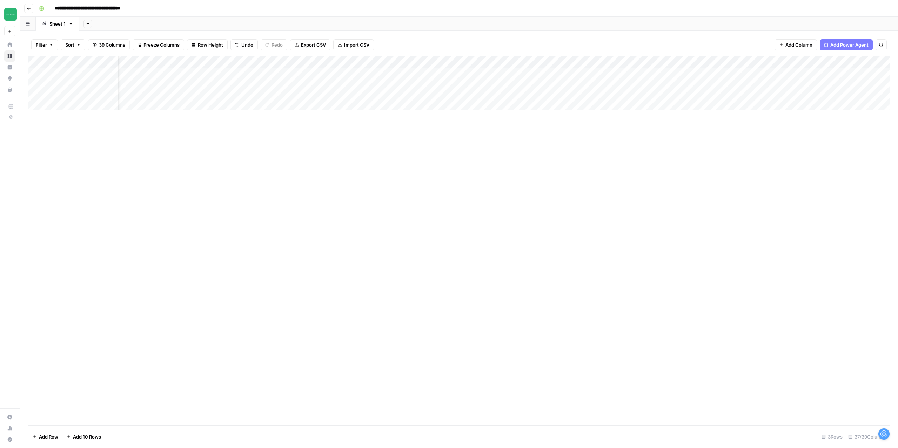
click at [577, 82] on div "Add Column" at bounding box center [458, 85] width 861 height 59
click at [515, 42] on div at bounding box center [673, 35] width 437 height 15
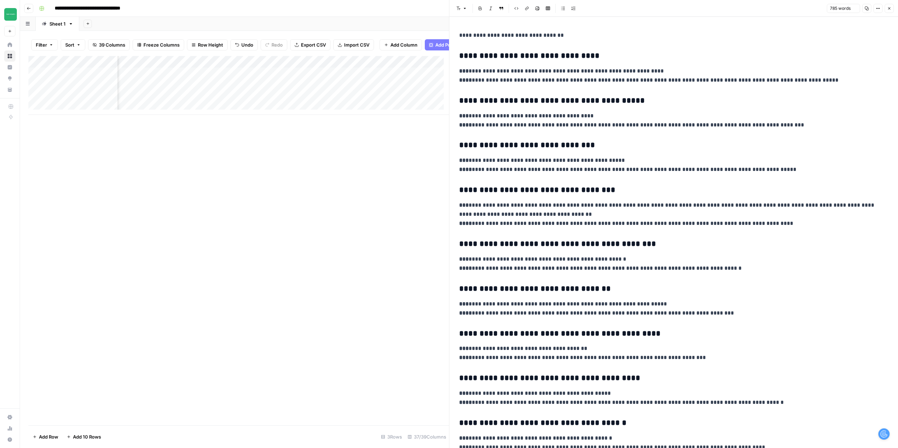
scroll to position [582, 0]
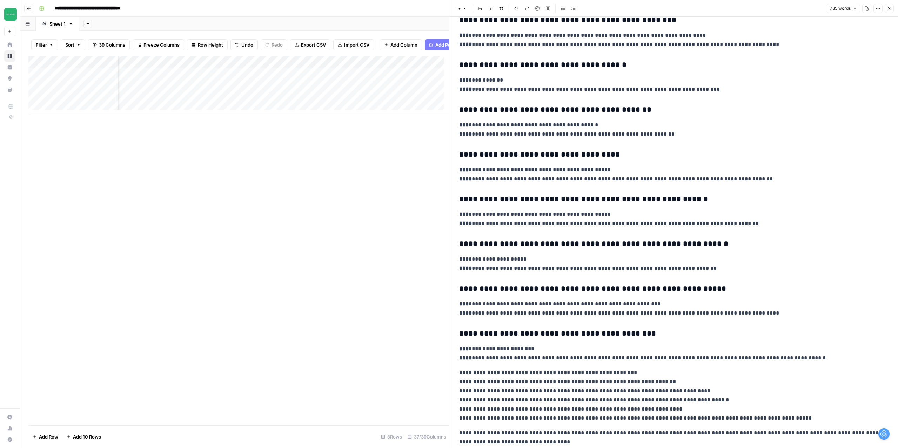
click at [889, 7] on icon "button" at bounding box center [889, 8] width 4 height 4
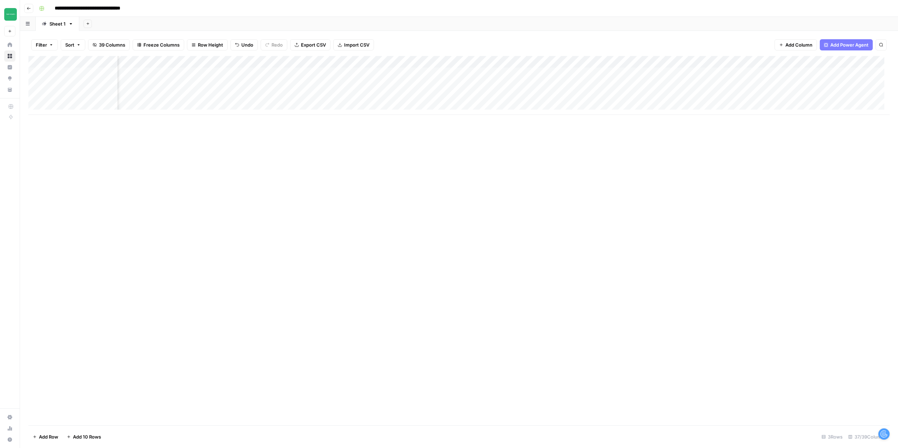
click at [575, 99] on div "Add Column" at bounding box center [458, 85] width 861 height 59
click at [555, 38] on p at bounding box center [673, 35] width 429 height 9
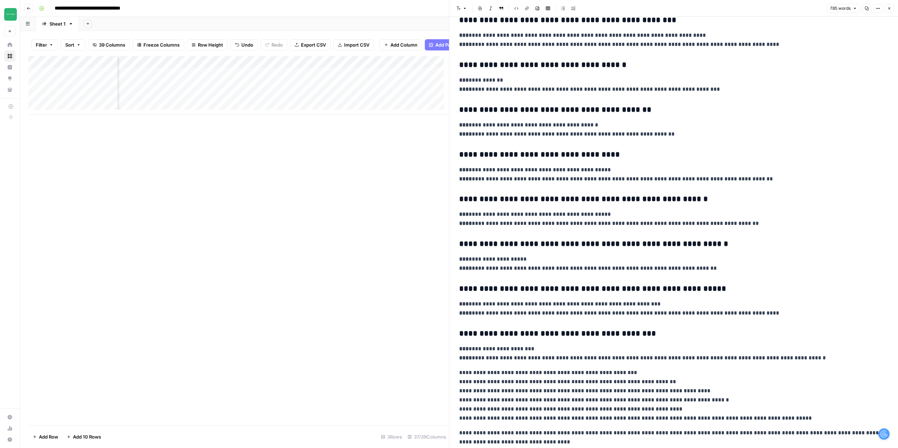
click at [890, 10] on icon "button" at bounding box center [889, 8] width 4 height 4
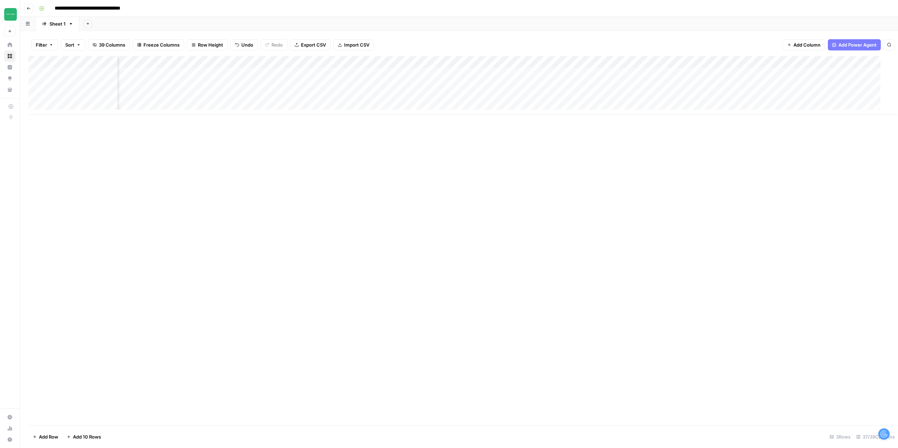
click at [490, 171] on div "Add Column" at bounding box center [462, 241] width 869 height 370
drag, startPoint x: 278, startPoint y: 70, endPoint x: 471, endPoint y: 72, distance: 192.9
click at [471, 72] on div "Add Column" at bounding box center [458, 85] width 861 height 59
click at [277, 88] on div "Add Column" at bounding box center [458, 85] width 861 height 59
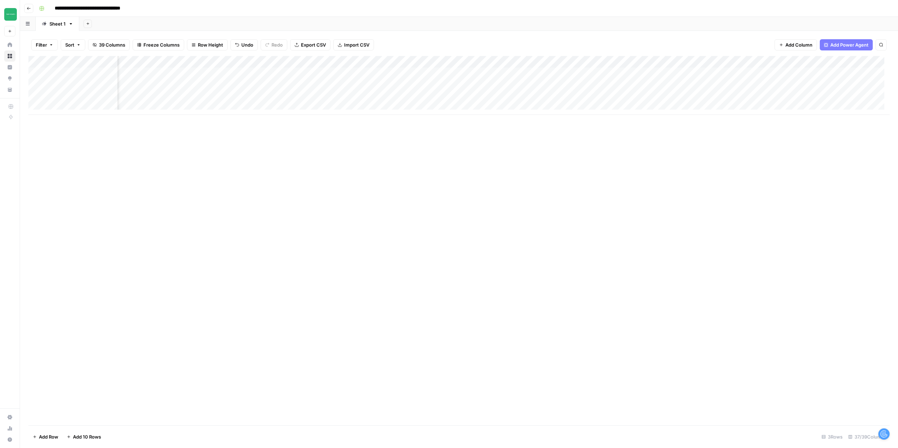
click at [270, 99] on div "Add Column" at bounding box center [458, 85] width 861 height 59
drag, startPoint x: 279, startPoint y: 74, endPoint x: 271, endPoint y: 96, distance: 23.8
click at [271, 96] on div "Add Column" at bounding box center [458, 85] width 861 height 59
click at [589, 76] on div "Add Column" at bounding box center [458, 85] width 861 height 59
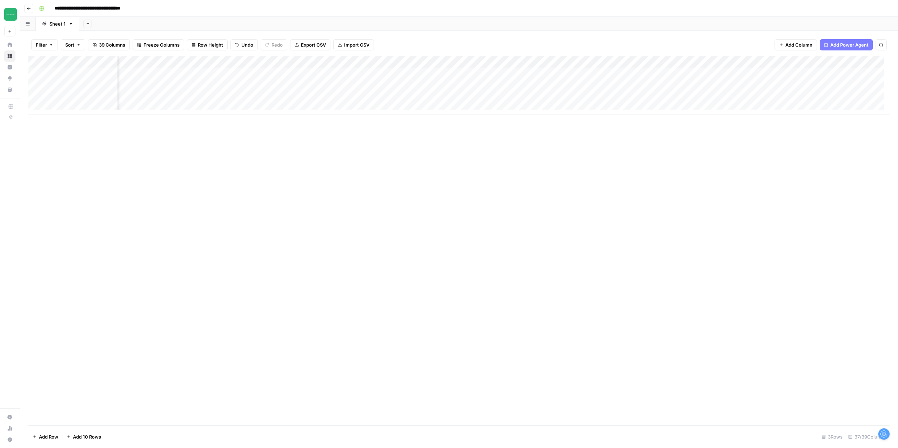
scroll to position [0, 626]
click at [492, 62] on div "Add Column" at bounding box center [458, 85] width 861 height 59
click at [462, 120] on span "Configure Inputs" at bounding box center [477, 120] width 61 height 7
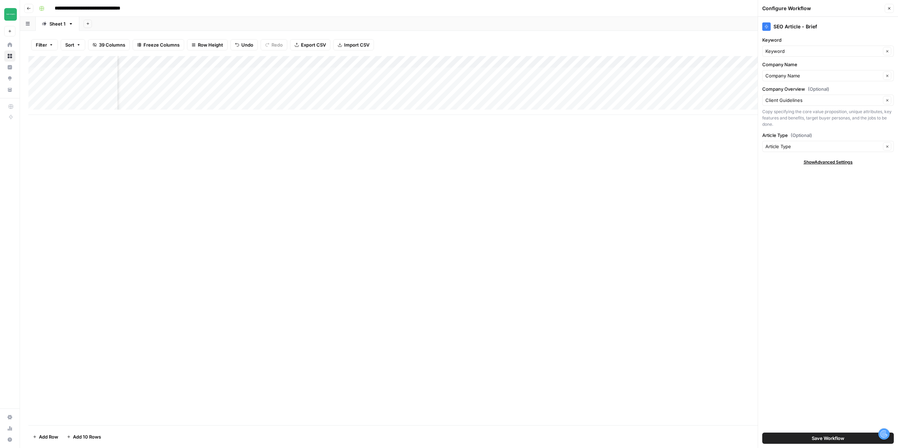
click at [796, 104] on div "Client Guidelines Clear" at bounding box center [827, 100] width 131 height 11
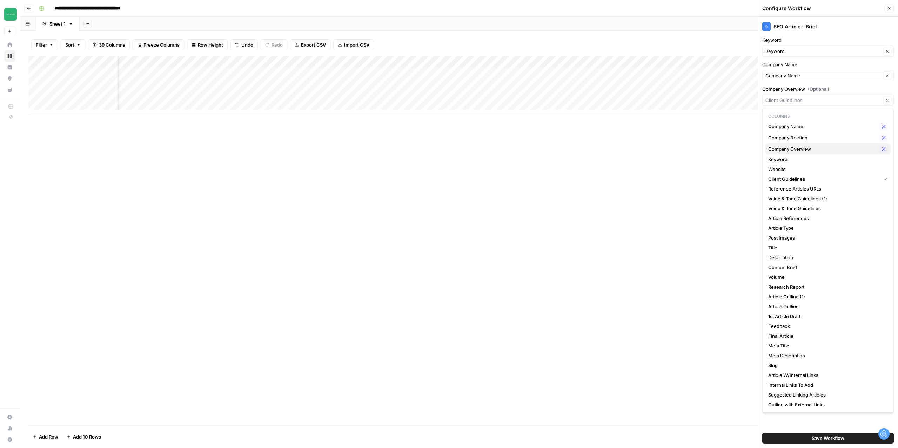
click at [790, 150] on span "Company Overview" at bounding box center [822, 149] width 108 height 7
type input "Company Overview"
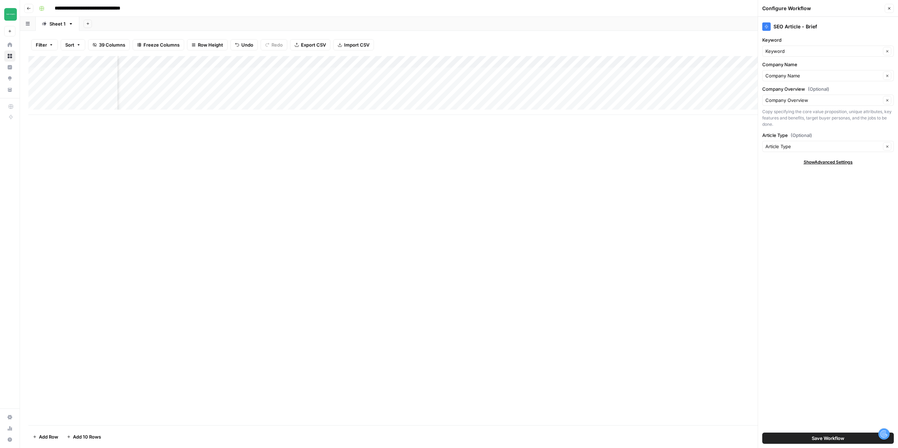
click at [836, 433] on div "Save Workflow" at bounding box center [827, 439] width 131 height 20
click at [834, 437] on span "Save Workflow" at bounding box center [827, 438] width 33 height 7
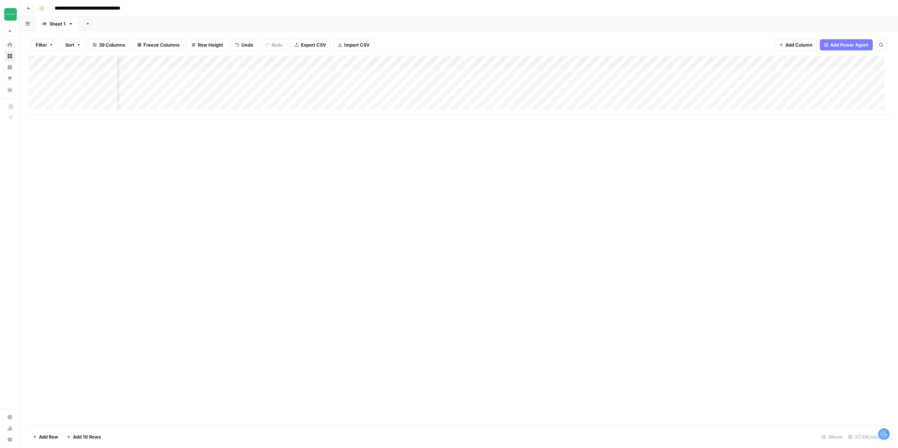
click at [471, 73] on div "Add Column" at bounding box center [458, 85] width 861 height 59
click at [469, 85] on div "Add Column" at bounding box center [458, 85] width 861 height 59
click at [469, 95] on div "Add Column" at bounding box center [458, 85] width 861 height 59
click at [126, 74] on div "Add Column" at bounding box center [458, 85] width 861 height 59
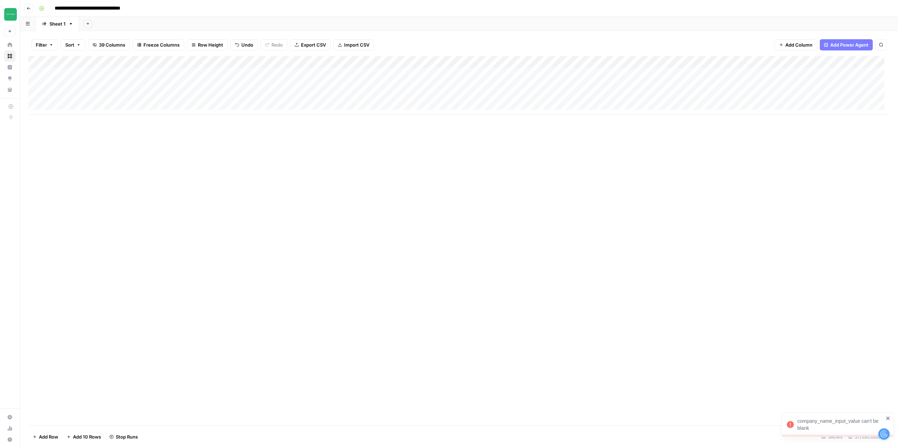
drag, startPoint x: 144, startPoint y: 74, endPoint x: 210, endPoint y: 75, distance: 66.3
click at [210, 75] on div "Add Column" at bounding box center [458, 85] width 861 height 59
click at [167, 81] on div "Add Column" at bounding box center [458, 85] width 861 height 59
click at [158, 100] on div "Add Column" at bounding box center [458, 85] width 861 height 59
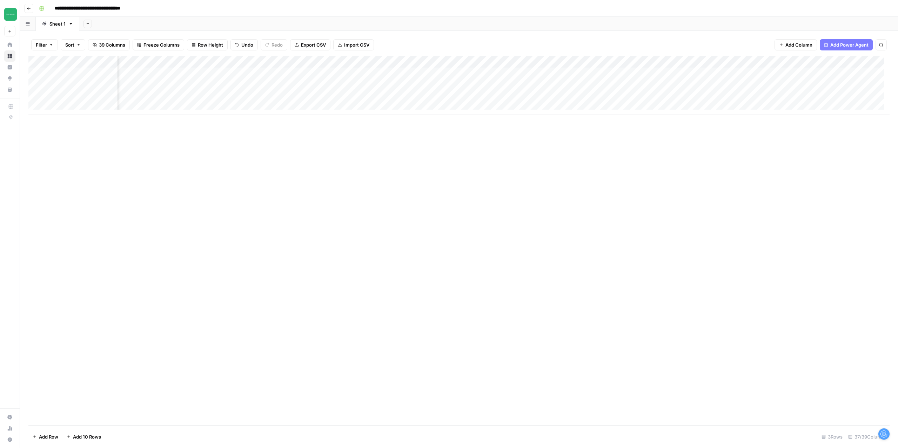
click at [408, 86] on div "Add Column" at bounding box center [458, 85] width 861 height 59
click at [408, 96] on div "Add Column" at bounding box center [458, 85] width 861 height 59
click at [624, 63] on div "Add Column" at bounding box center [458, 85] width 861 height 59
click at [610, 118] on span "Configure Inputs" at bounding box center [615, 120] width 61 height 7
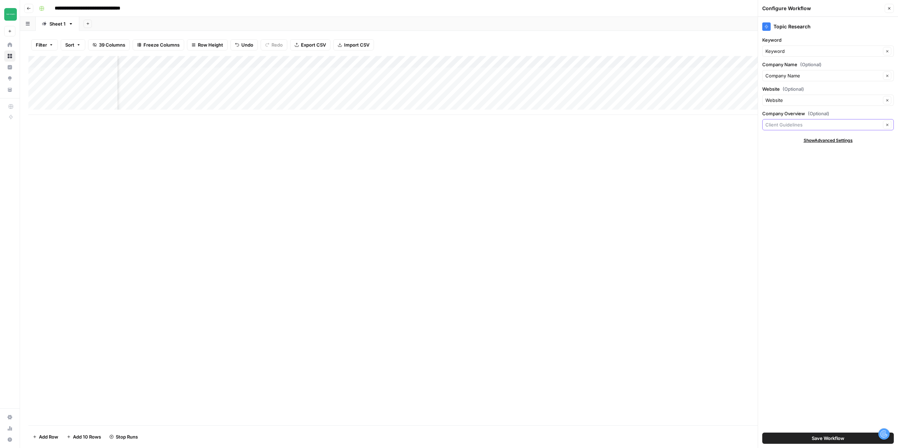
click at [807, 125] on input "Company Overview (Optional)" at bounding box center [822, 124] width 115 height 7
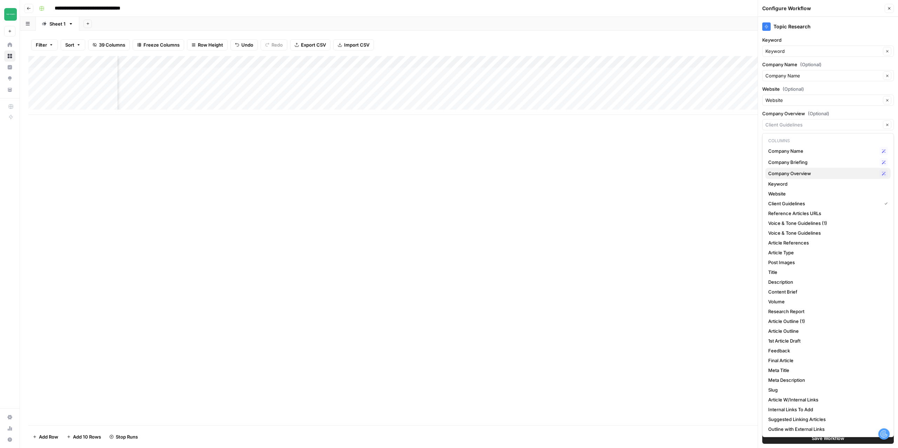
click at [802, 171] on span "Company Overview" at bounding box center [822, 173] width 108 height 7
type input "Company Overview"
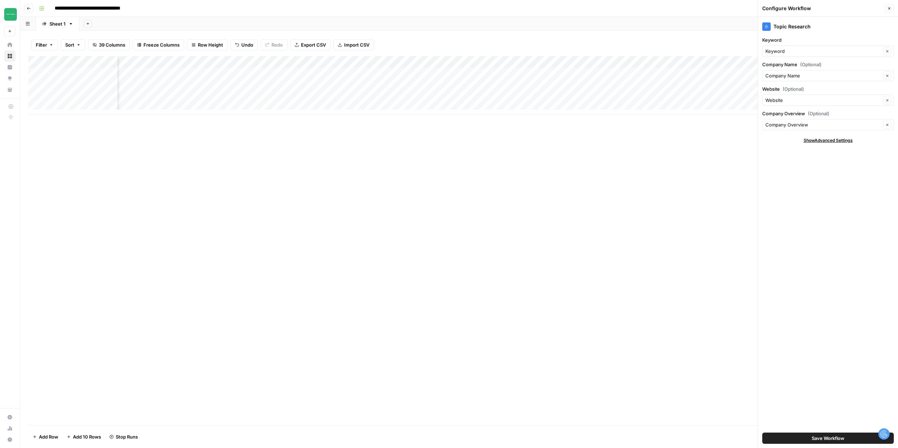
click at [848, 433] on button "Save Workflow" at bounding box center [827, 438] width 131 height 11
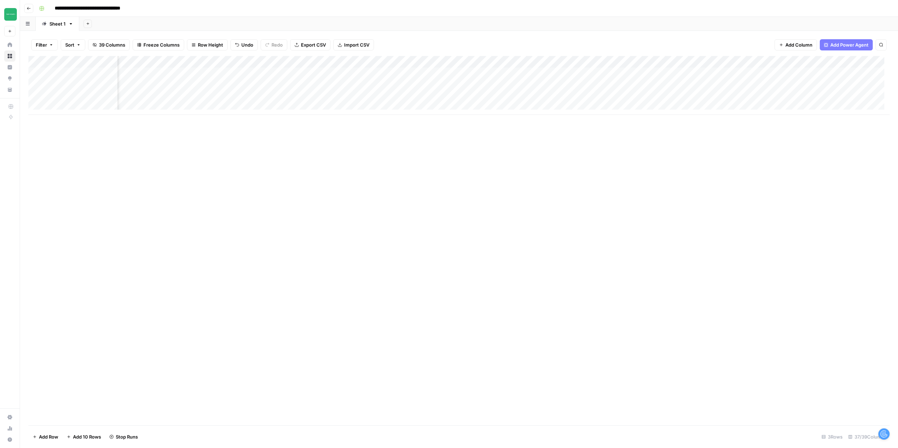
click at [606, 73] on div "Add Column" at bounding box center [458, 85] width 861 height 59
click at [602, 86] on div "Add Column" at bounding box center [458, 85] width 861 height 59
click at [602, 97] on div "Add Column" at bounding box center [458, 85] width 861 height 59
click at [760, 61] on div "Add Column" at bounding box center [458, 85] width 861 height 59
click at [738, 118] on span "Configure Inputs" at bounding box center [745, 120] width 61 height 7
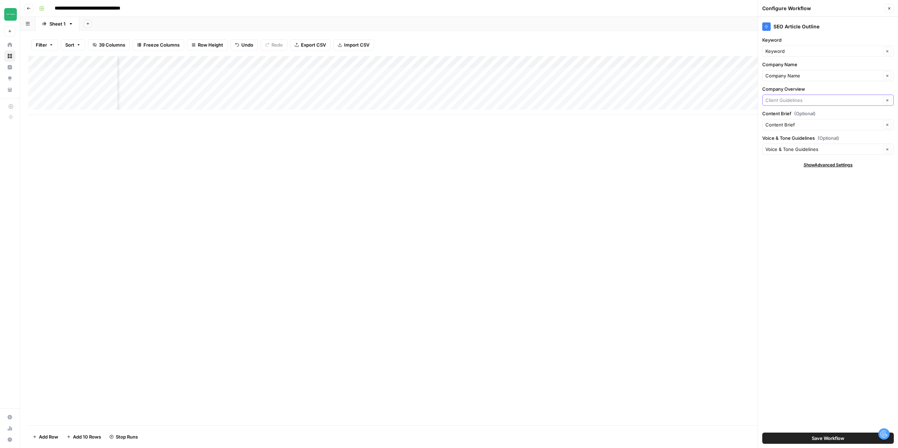
click at [800, 101] on input "Company Overview" at bounding box center [821, 100] width 113 height 7
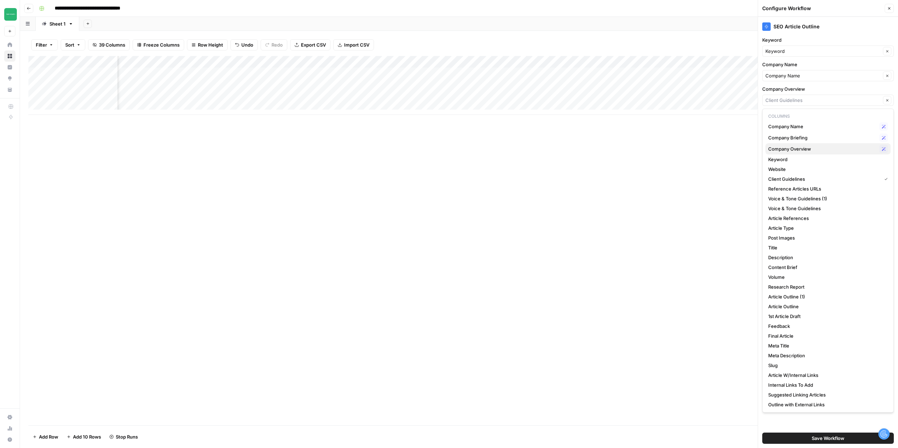
drag, startPoint x: 802, startPoint y: 147, endPoint x: 801, endPoint y: 151, distance: 4.3
click at [802, 147] on span "Company Overview" at bounding box center [822, 149] width 108 height 7
type input "Company Overview"
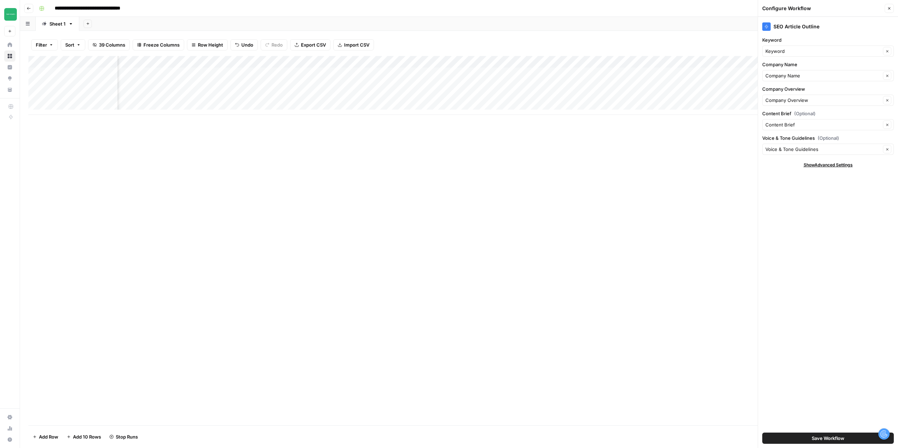
drag, startPoint x: 843, startPoint y: 437, endPoint x: 838, endPoint y: 417, distance: 20.3
click at [843, 437] on span "Save Workflow" at bounding box center [827, 438] width 33 height 7
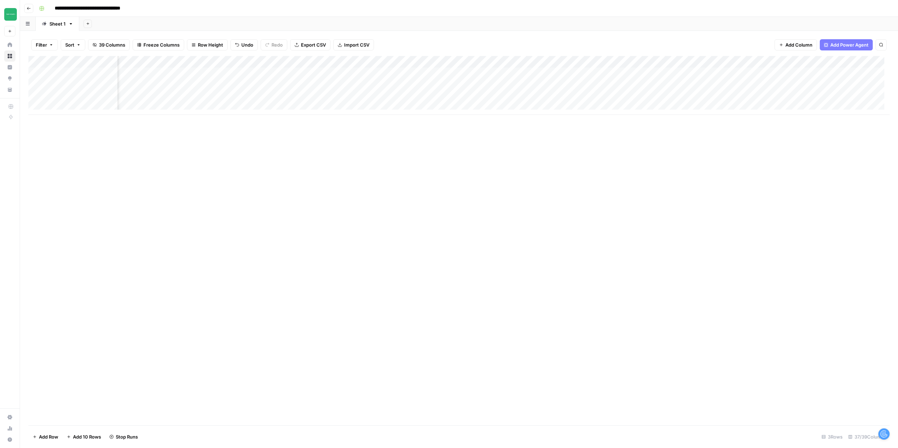
scroll to position [0, 1087]
click at [563, 61] on div "Add Column" at bounding box center [458, 85] width 861 height 59
click at [541, 117] on span "Configure Inputs" at bounding box center [546, 120] width 61 height 7
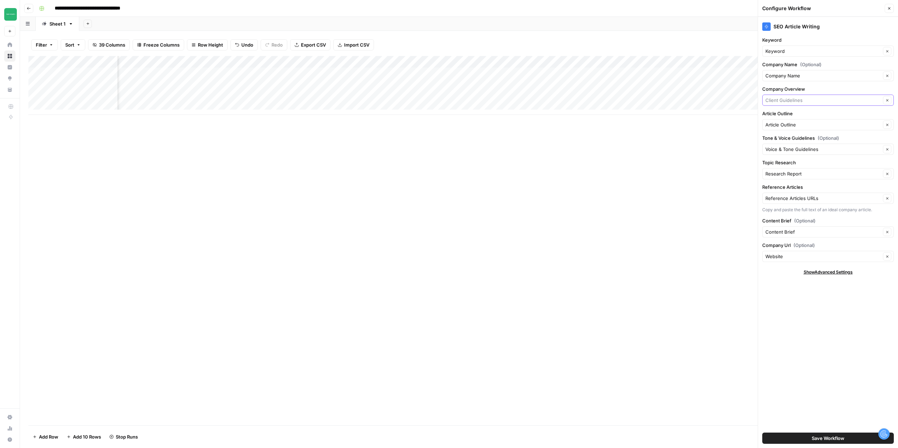
click at [795, 99] on input "Company Overview" at bounding box center [821, 100] width 113 height 7
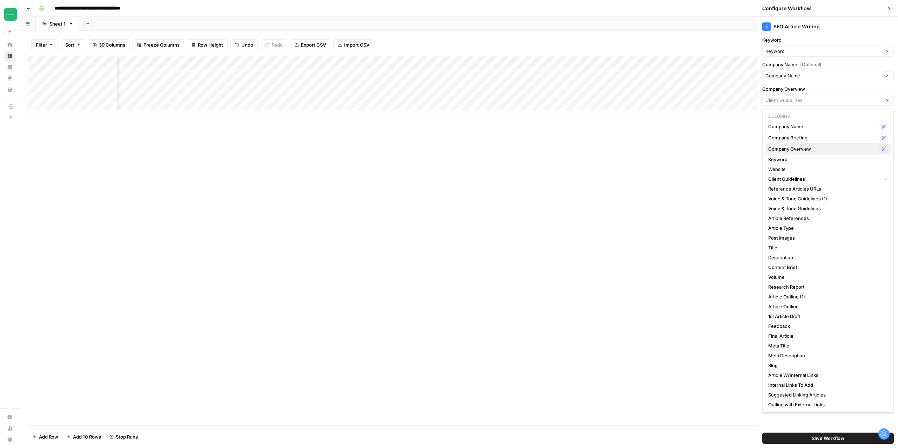
click at [803, 148] on span "Company Overview" at bounding box center [822, 149] width 108 height 7
type input "Company Overview"
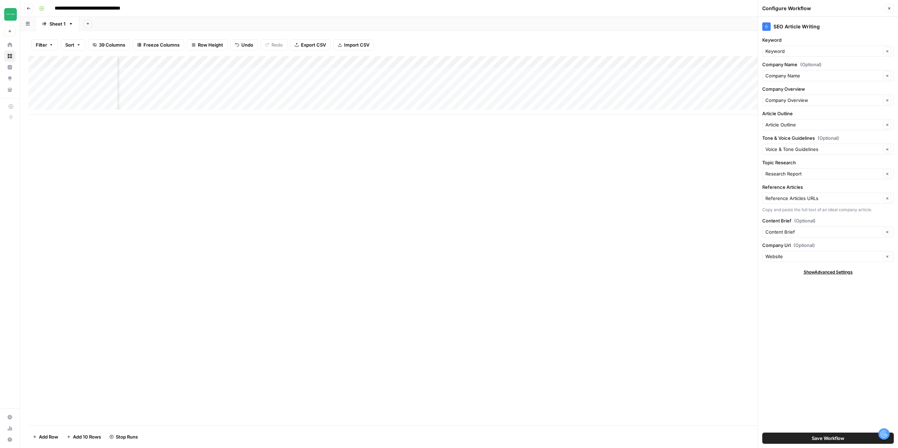
click at [835, 442] on button "Save Workflow" at bounding box center [827, 438] width 131 height 11
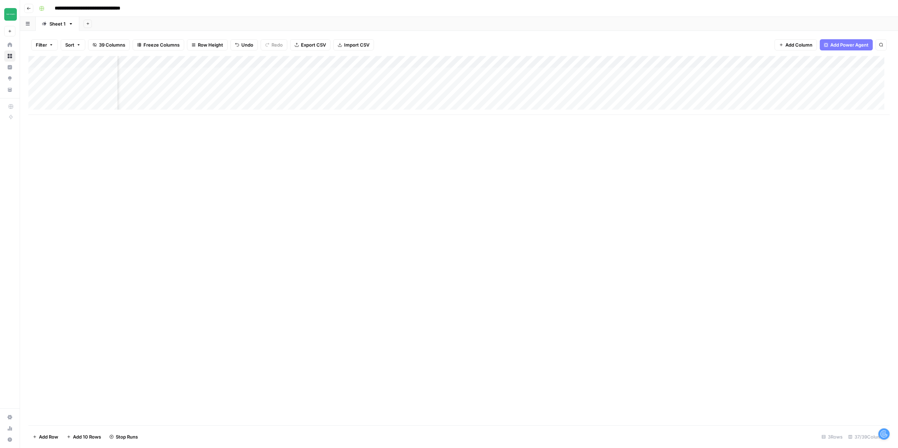
click at [31, 11] on button "Go back" at bounding box center [28, 8] width 9 height 9
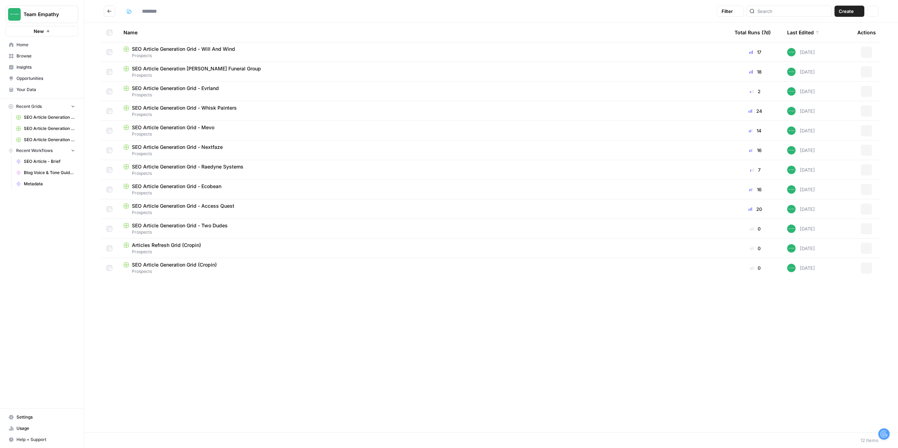
type input "*********"
click at [201, 126] on span "SEO Article Generation Grid - Mevo" at bounding box center [173, 127] width 82 height 7
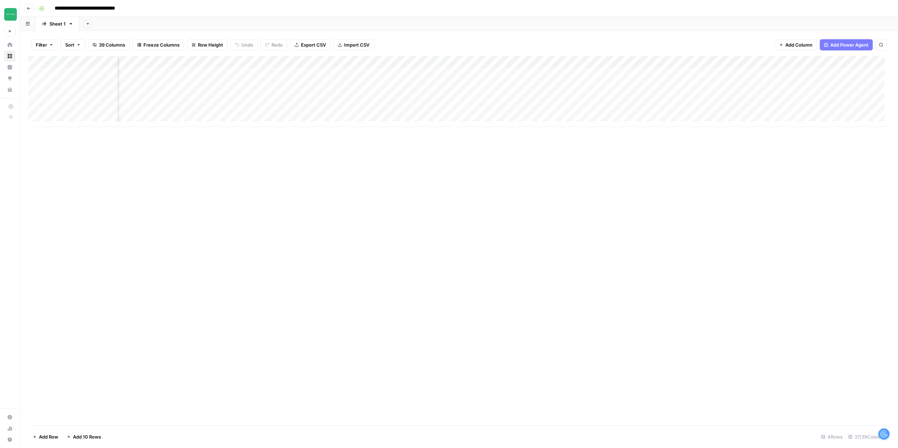
scroll to position [0, 1236]
click at [485, 73] on div "Add Column" at bounding box center [458, 91] width 861 height 71
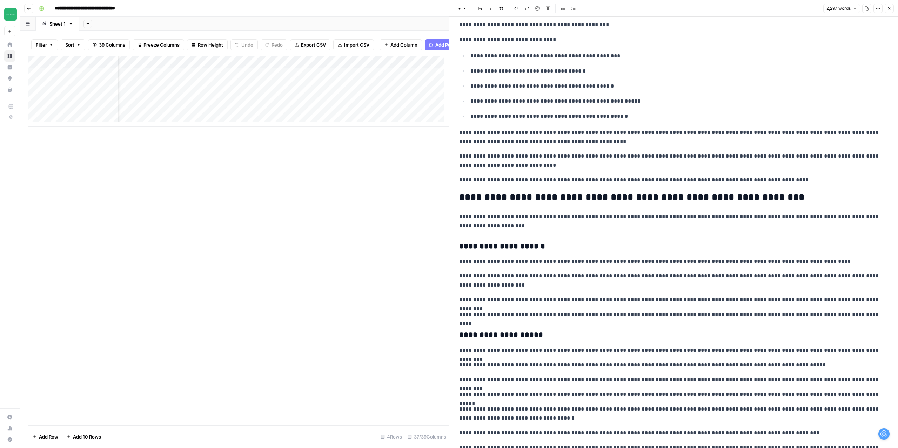
scroll to position [1227, 0]
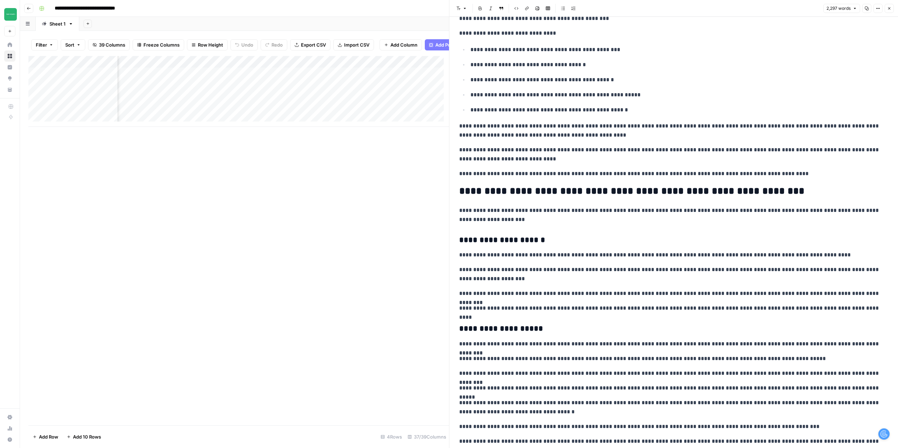
click at [889, 8] on icon "button" at bounding box center [889, 8] width 4 height 4
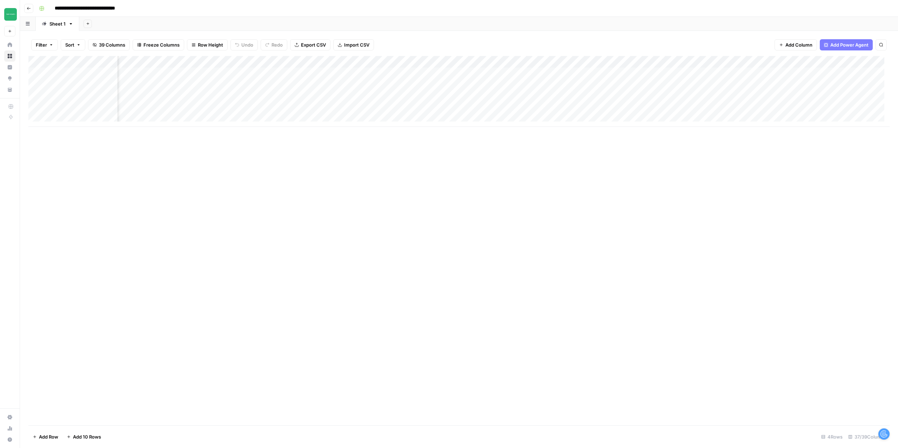
click at [507, 70] on div "Add Column" at bounding box center [458, 91] width 861 height 71
click at [490, 45] on div at bounding box center [673, 233] width 437 height 432
click at [230, 73] on div "Add Column" at bounding box center [238, 91] width 420 height 71
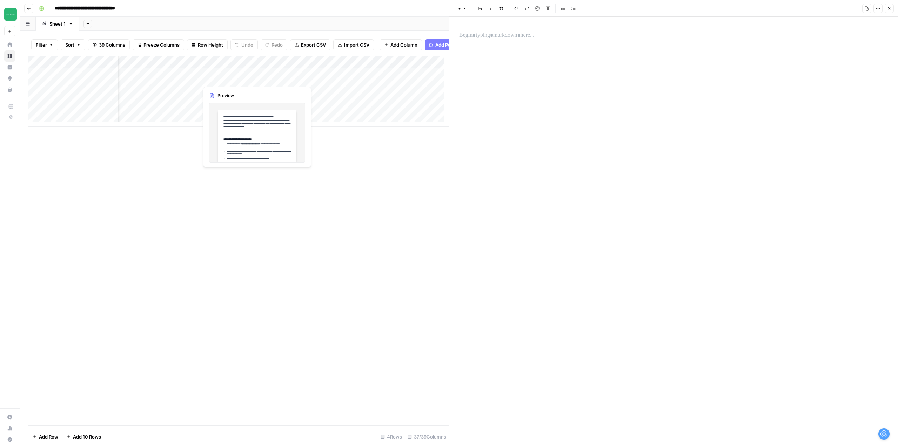
click at [230, 73] on div "Add Column" at bounding box center [238, 91] width 420 height 71
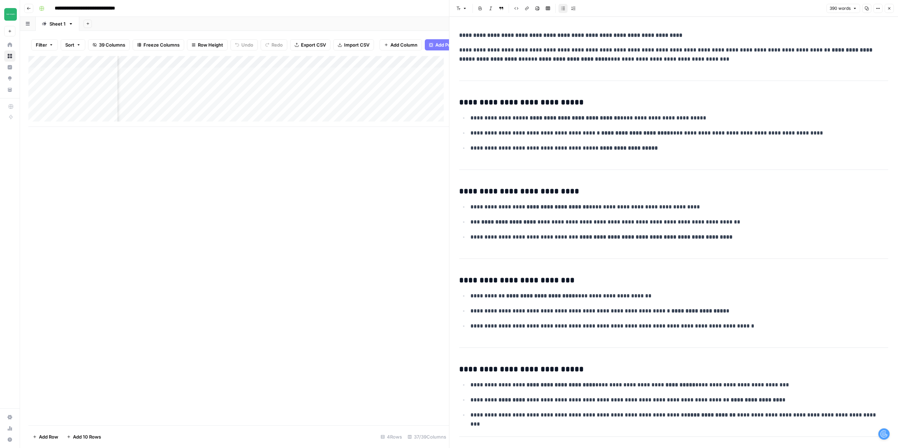
click at [504, 72] on div "**********" at bounding box center [673, 391] width 437 height 726
copy div "**********"
click at [291, 84] on div "Add Column" at bounding box center [238, 91] width 420 height 71
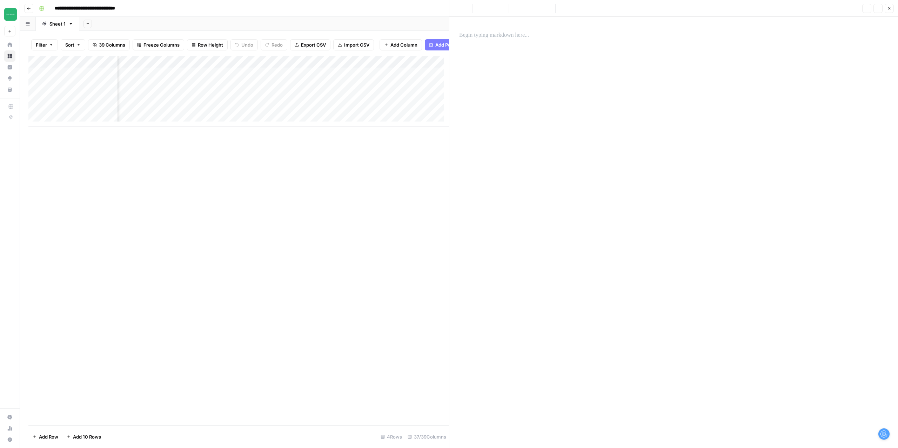
click at [494, 39] on p at bounding box center [673, 35] width 429 height 9
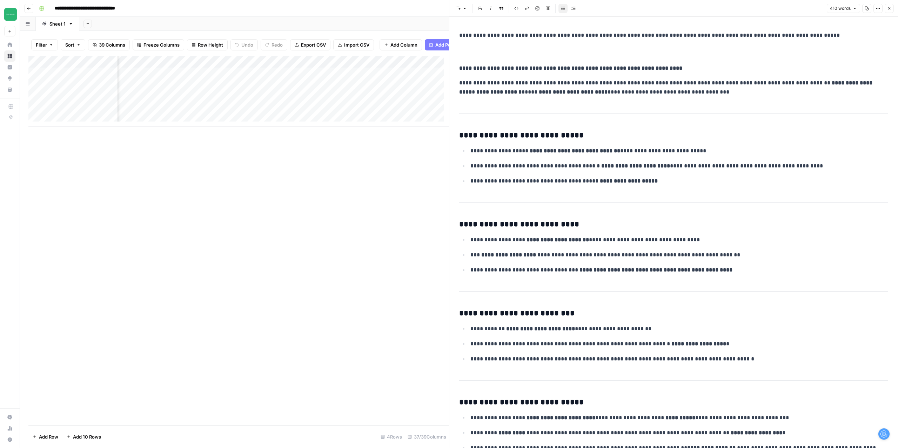
click at [889, 8] on icon "button" at bounding box center [889, 8] width 4 height 4
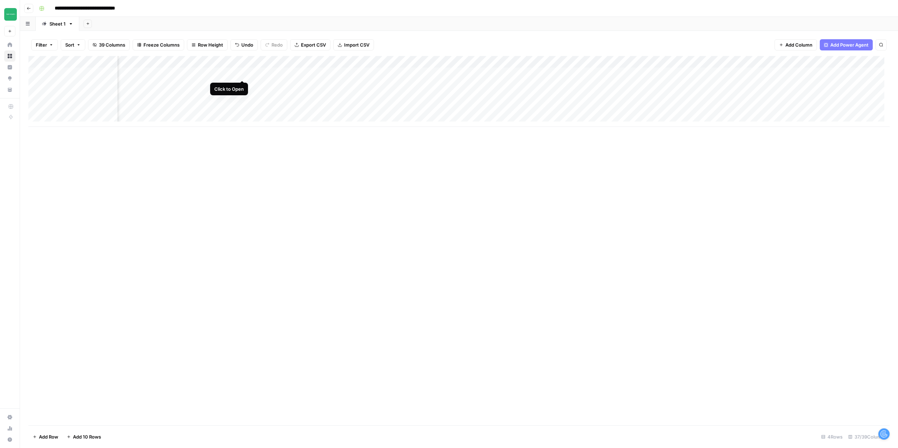
click at [244, 73] on div "Add Column" at bounding box center [458, 91] width 861 height 71
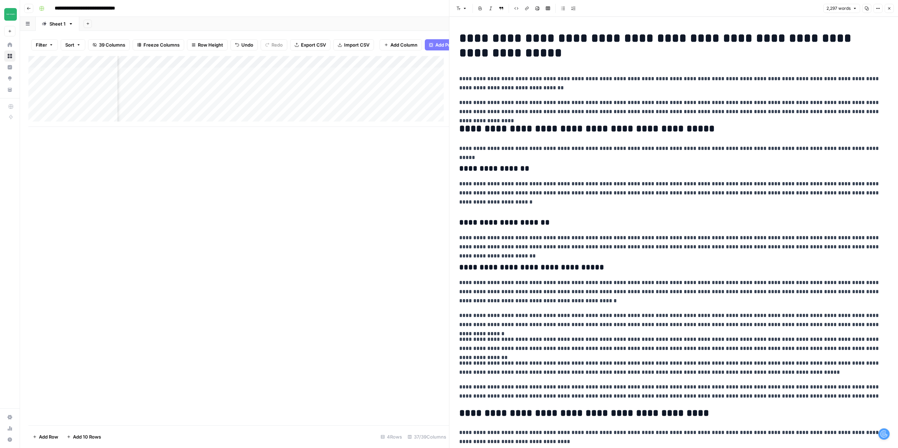
click at [349, 78] on div "Add Column" at bounding box center [238, 91] width 420 height 71
click at [890, 8] on icon "button" at bounding box center [889, 8] width 4 height 4
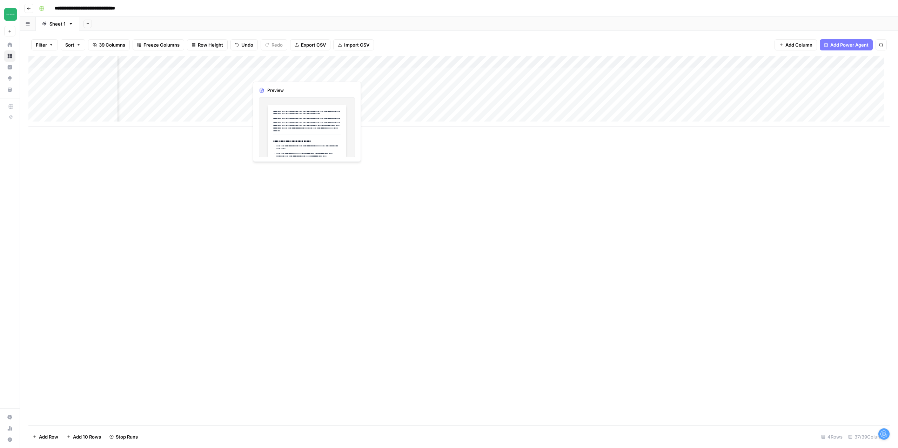
click at [282, 74] on div "Add Column" at bounding box center [458, 91] width 861 height 71
click at [283, 88] on div "Add Column" at bounding box center [458, 91] width 861 height 71
click at [269, 99] on div "Add Column" at bounding box center [458, 91] width 861 height 71
click at [349, 87] on div "Add Column" at bounding box center [458, 91] width 861 height 71
click at [350, 99] on div "Add Column" at bounding box center [458, 91] width 861 height 71
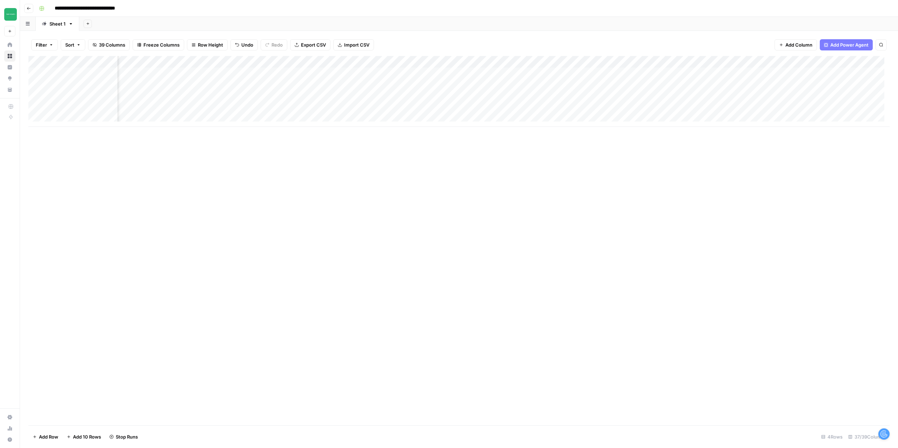
click at [31, 10] on icon "button" at bounding box center [29, 8] width 4 height 4
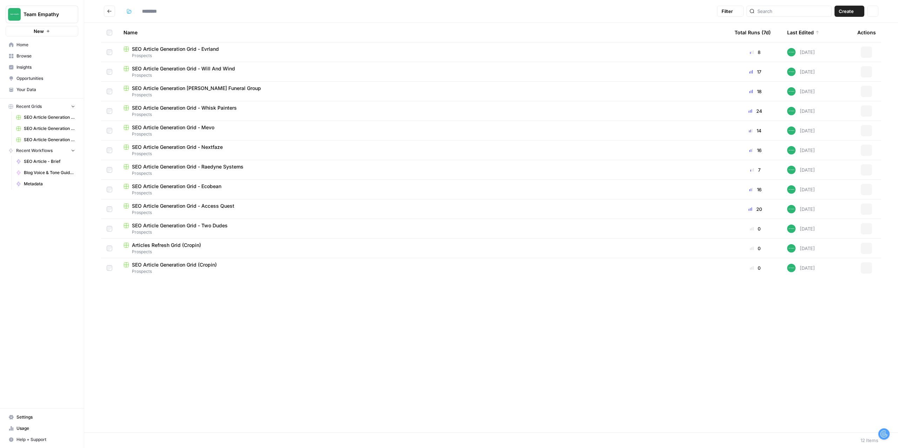
type input "*********"
click at [212, 186] on span "SEO Article Generation Grid - Ecobean" at bounding box center [176, 186] width 89 height 7
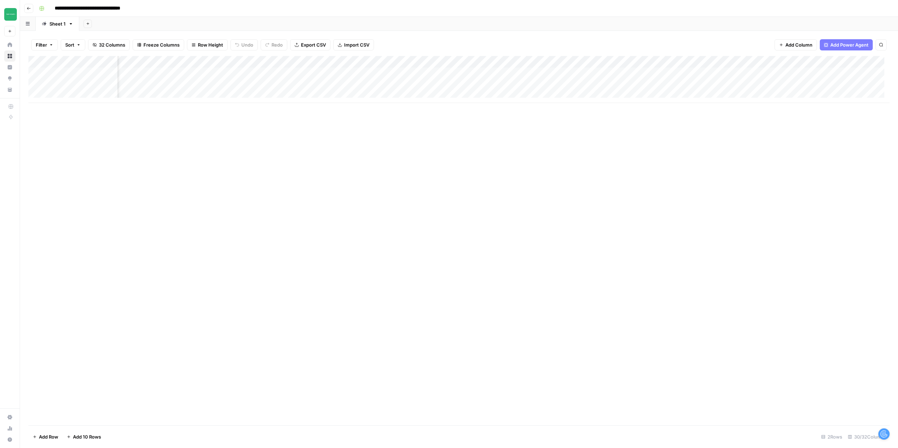
scroll to position [0, 1186]
click at [837, 73] on div "Add Column" at bounding box center [458, 79] width 861 height 47
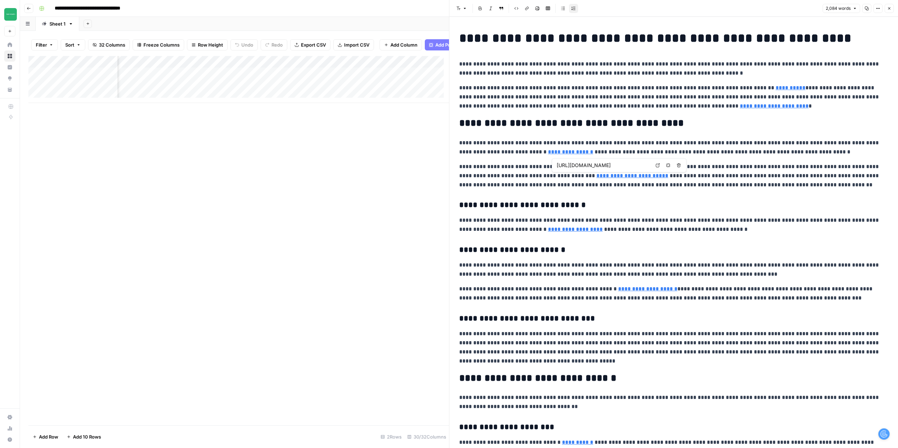
type input "[URL][DOMAIN_NAME]"
click at [889, 8] on icon "button" at bounding box center [889, 8] width 2 height 2
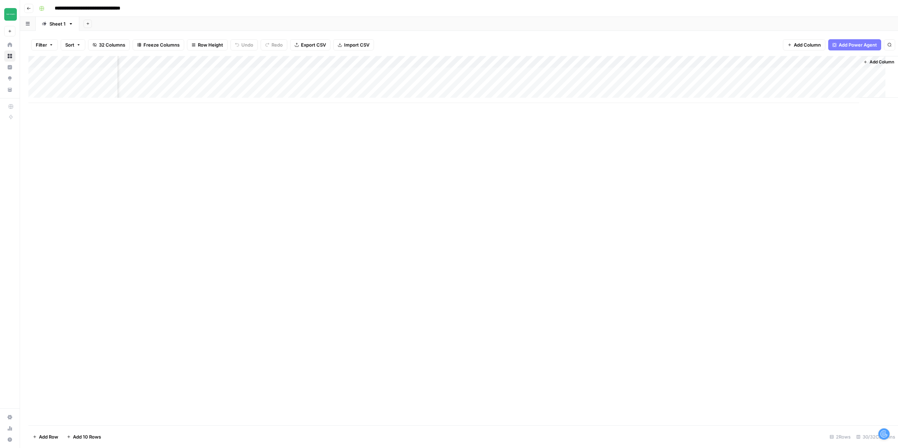
scroll to position [0, 1177]
click at [848, 85] on div "Add Column" at bounding box center [458, 79] width 861 height 47
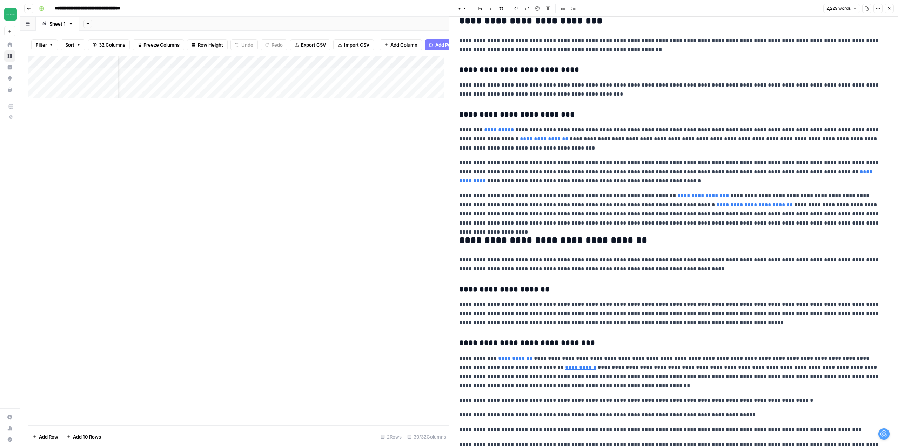
scroll to position [105, 0]
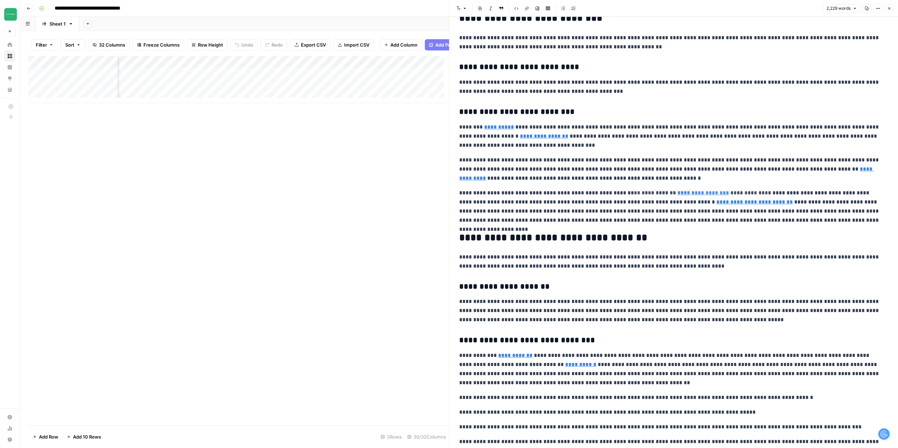
type input "[URL][DOMAIN_NAME]"
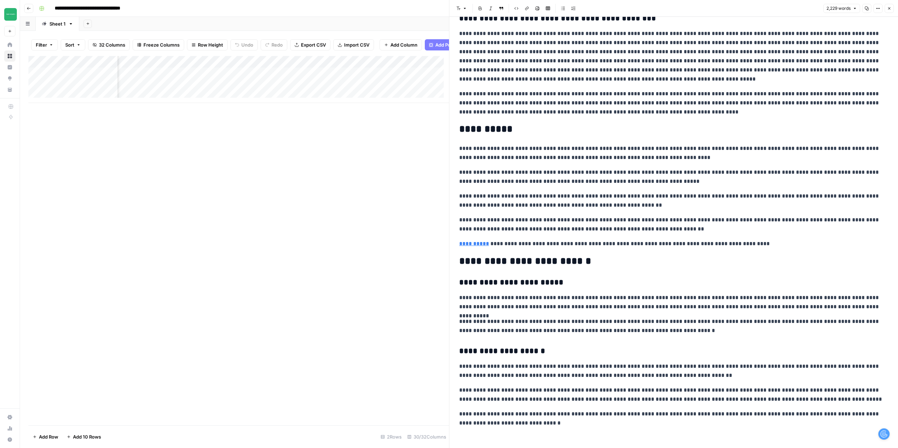
scroll to position [1591, 0]
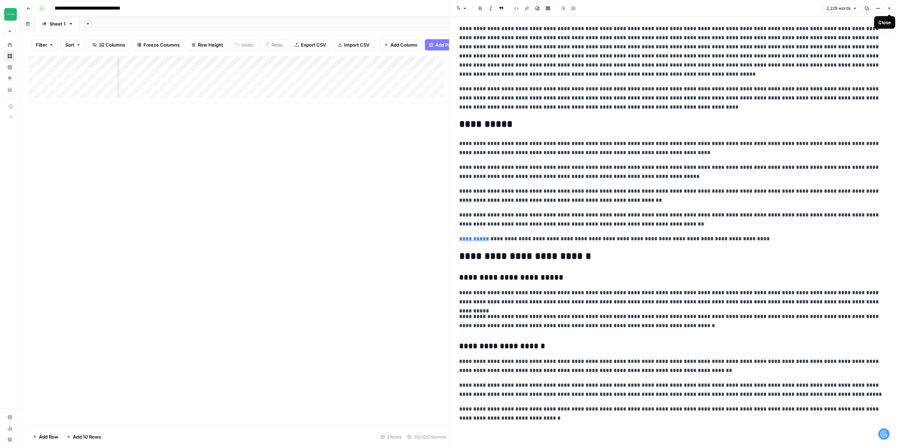
click at [889, 9] on icon "button" at bounding box center [889, 8] width 4 height 4
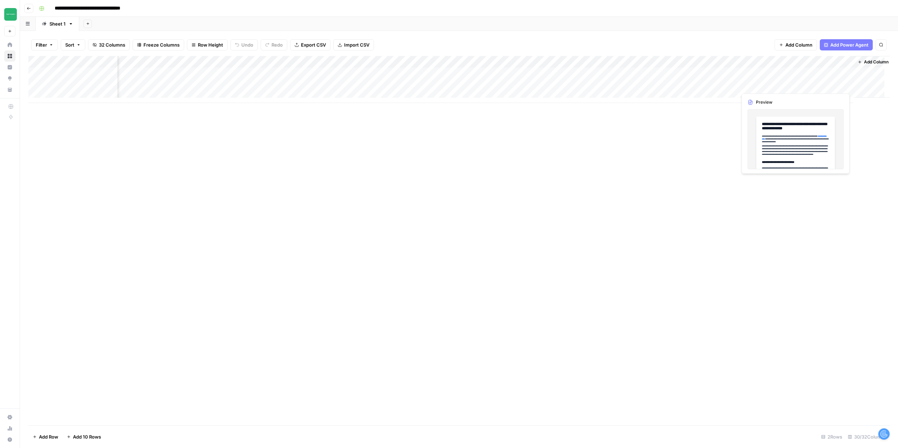
click at [832, 86] on div "Add Column" at bounding box center [458, 79] width 861 height 47
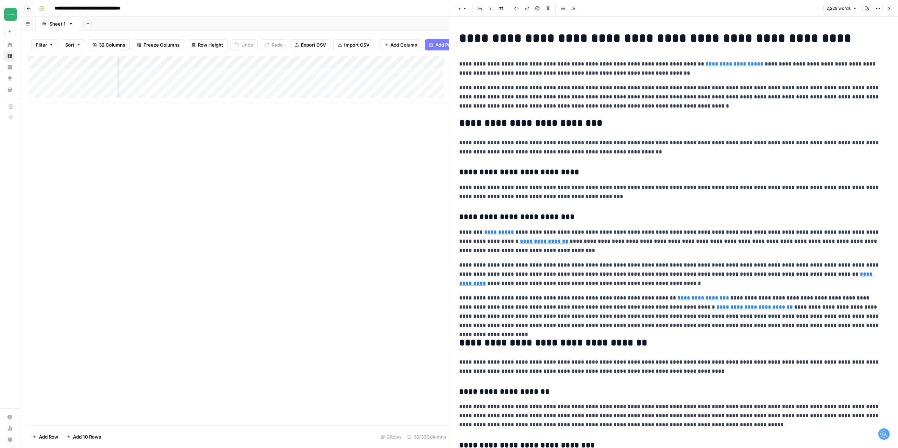
scroll to position [0, 137]
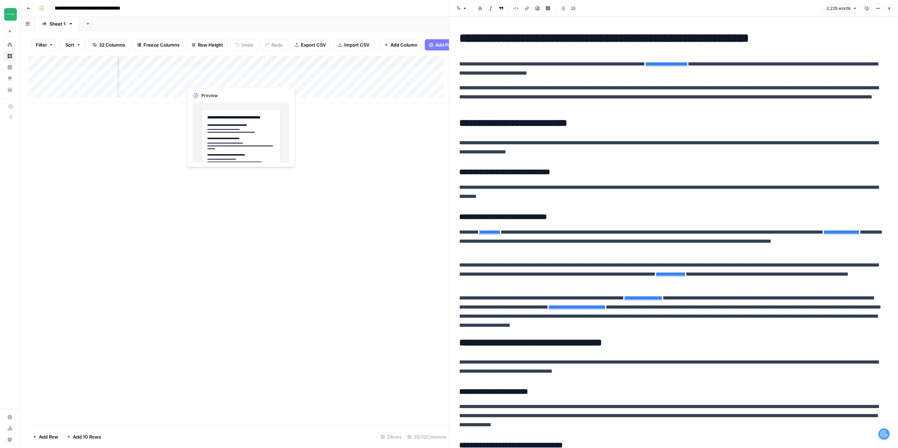
click at [211, 78] on div "Add Column" at bounding box center [238, 79] width 420 height 47
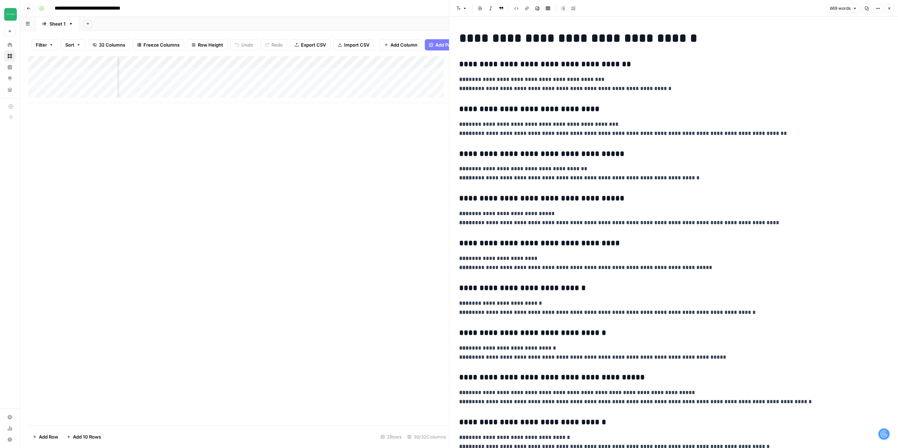
click at [543, 80] on p "**********" at bounding box center [671, 84] width 424 height 18
copy div "**********"
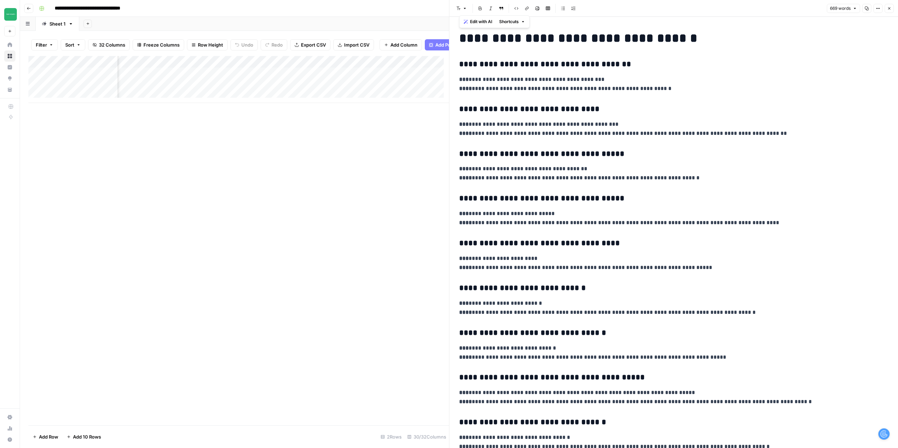
scroll to position [0, 973]
click at [261, 81] on div "Add Column" at bounding box center [238, 79] width 420 height 47
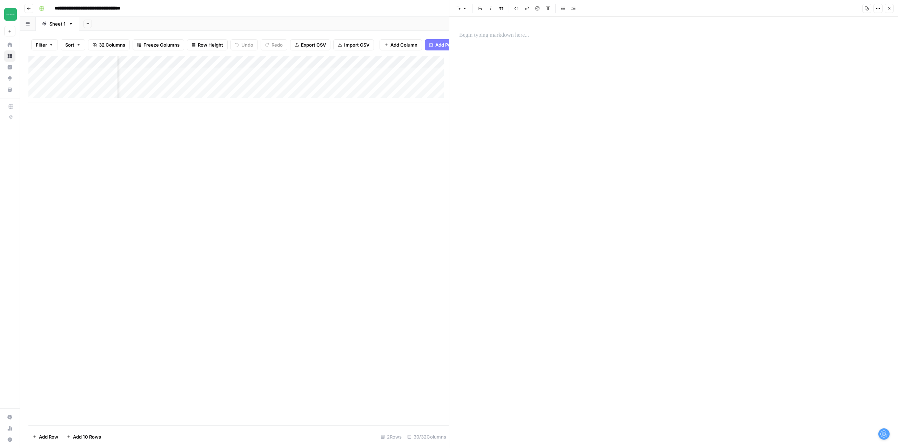
click at [498, 35] on p at bounding box center [673, 35] width 429 height 9
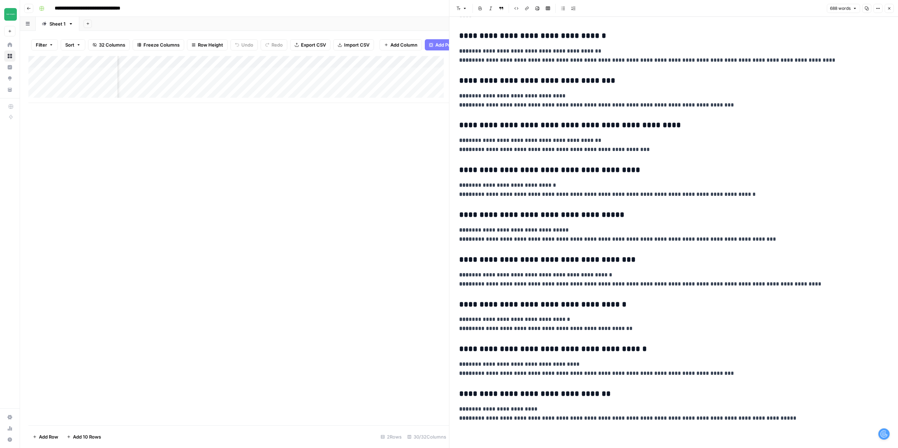
scroll to position [0, 1626]
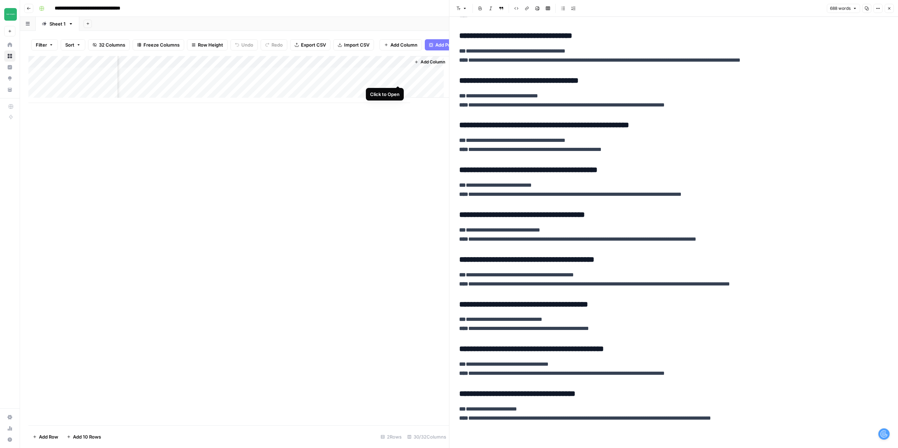
click at [398, 79] on div "Add Column" at bounding box center [238, 79] width 420 height 47
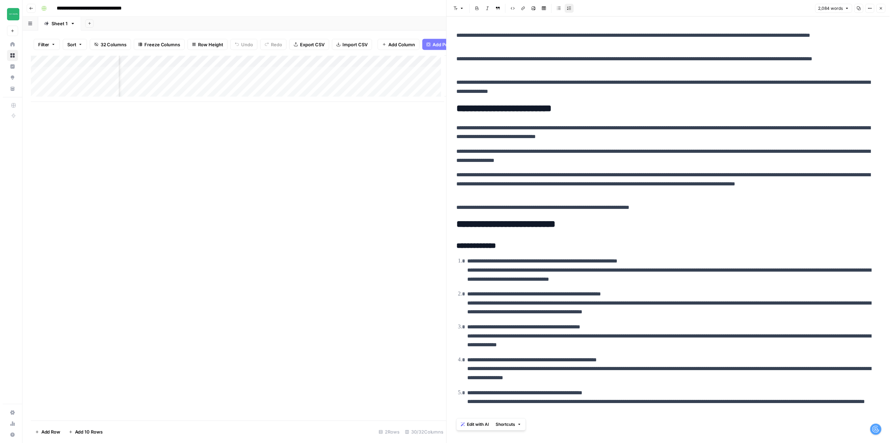
scroll to position [0, 1596]
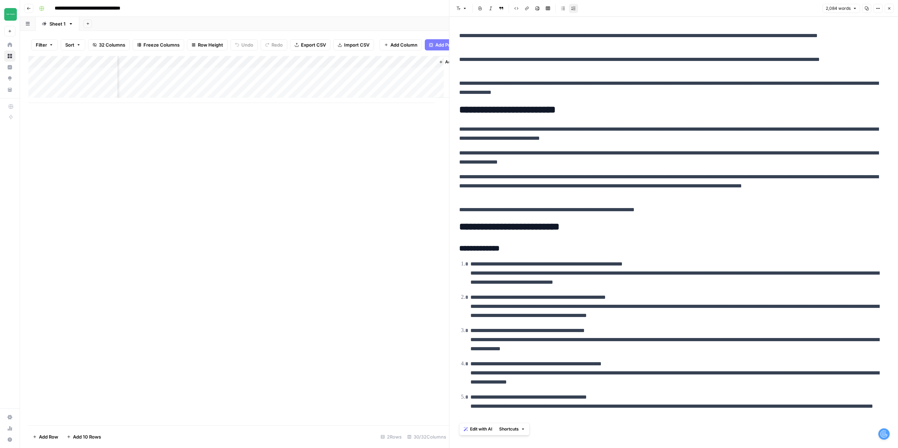
click at [890, 11] on button "Close" at bounding box center [888, 8] width 9 height 9
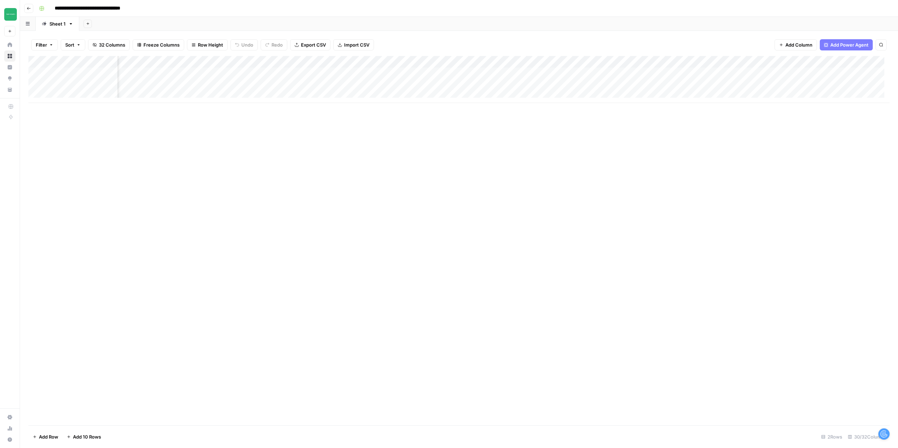
scroll to position [0, 976]
click at [197, 75] on div "Add Column" at bounding box center [458, 79] width 861 height 47
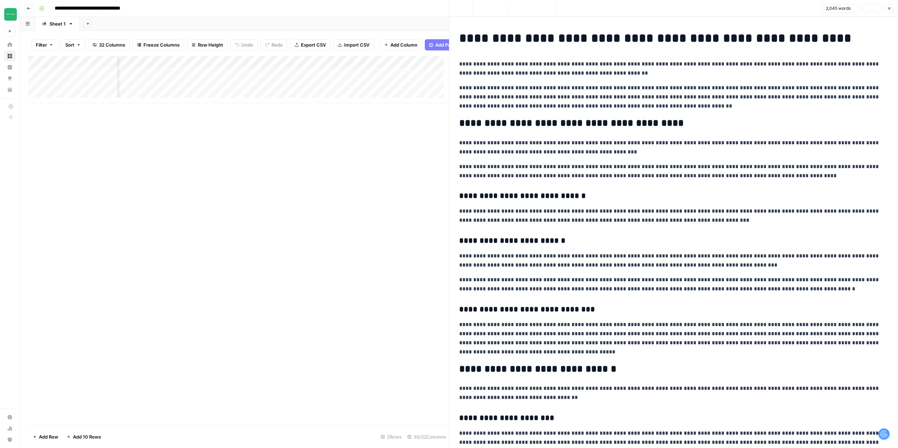
click at [526, 69] on p "**********" at bounding box center [671, 69] width 424 height 18
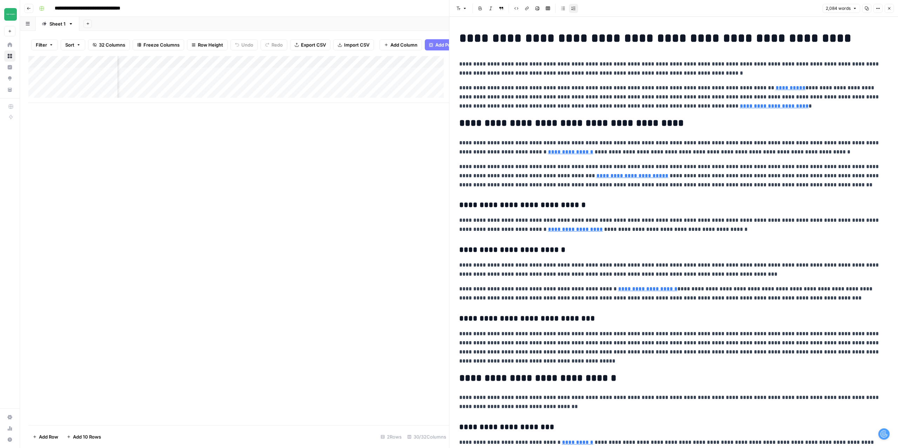
scroll to position [1446, 0]
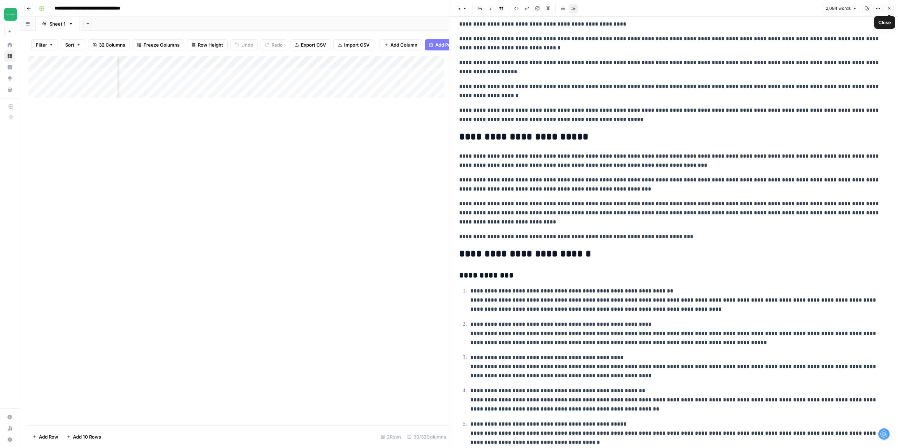
click at [891, 9] on button "Close" at bounding box center [888, 8] width 9 height 9
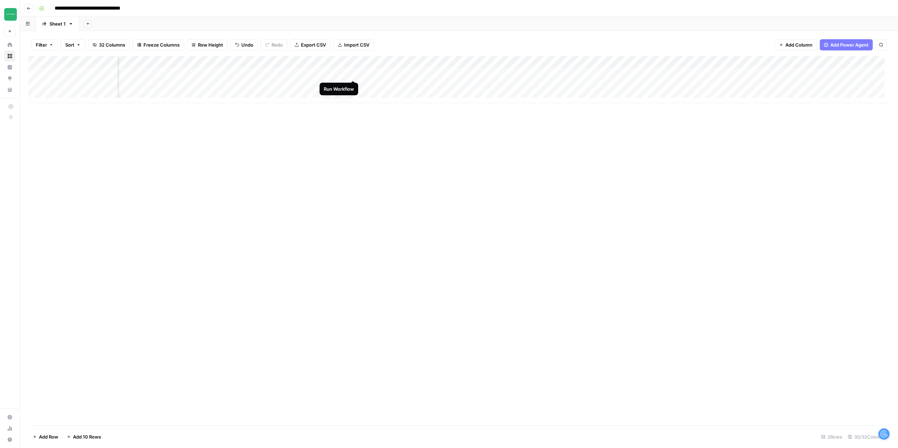
click at [352, 74] on div "Add Column" at bounding box center [458, 79] width 861 height 47
click at [263, 74] on div "Add Column" at bounding box center [458, 79] width 861 height 47
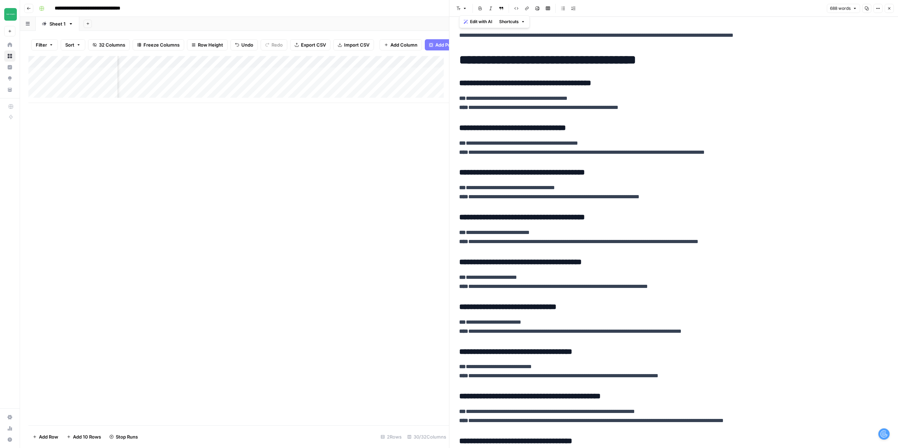
click at [252, 89] on div "Add Column" at bounding box center [238, 79] width 420 height 47
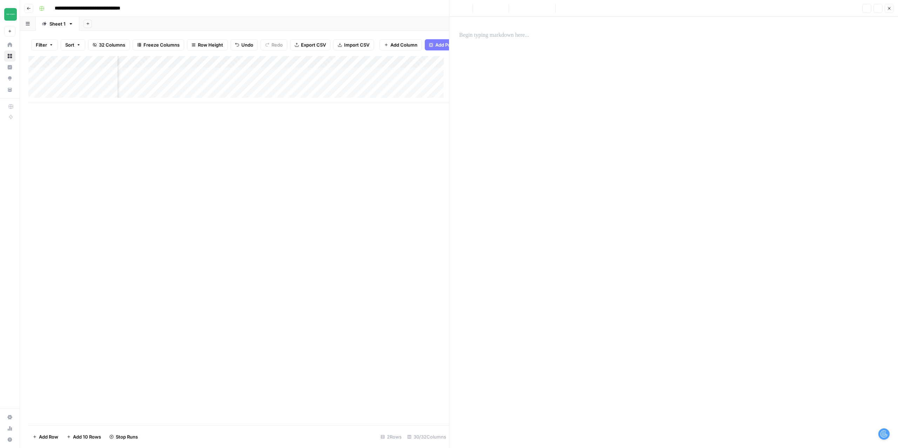
click at [524, 49] on div at bounding box center [673, 233] width 437 height 432
click at [515, 41] on div at bounding box center [673, 35] width 437 height 15
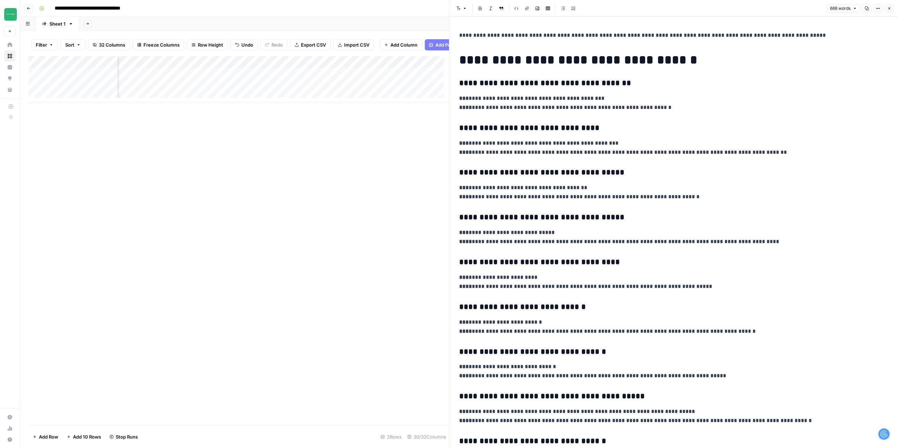
click at [806, 31] on p "**********" at bounding box center [671, 35] width 424 height 9
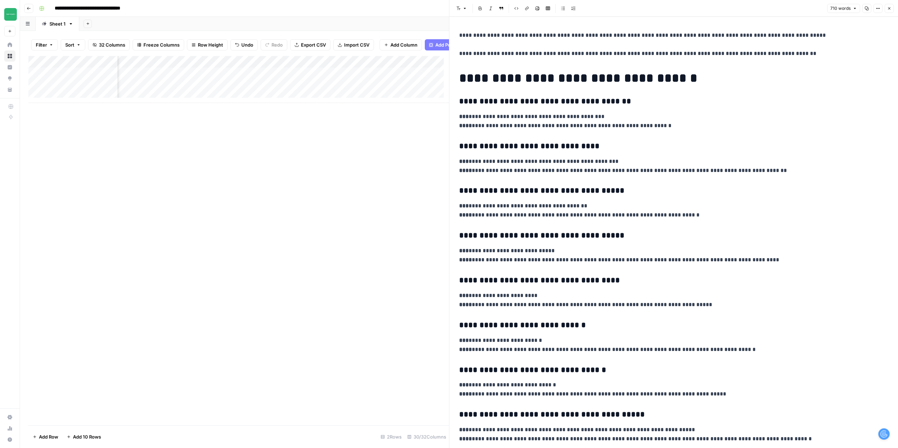
scroll to position [0, 1626]
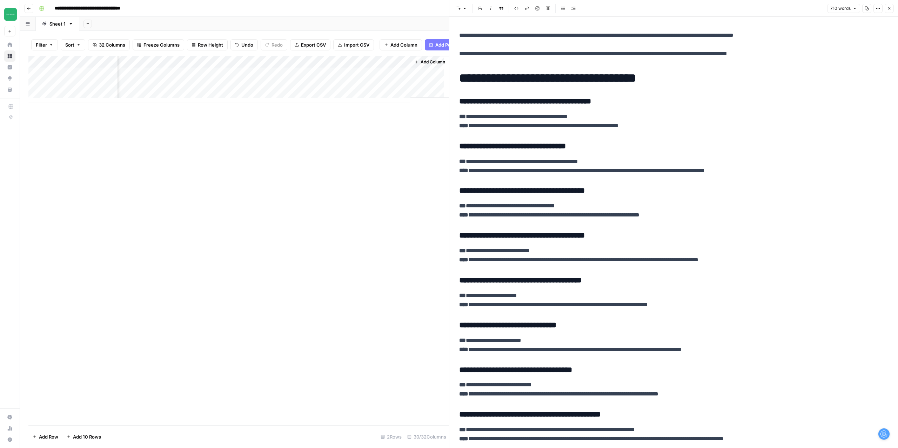
click at [398, 90] on div "Add Column" at bounding box center [238, 79] width 420 height 47
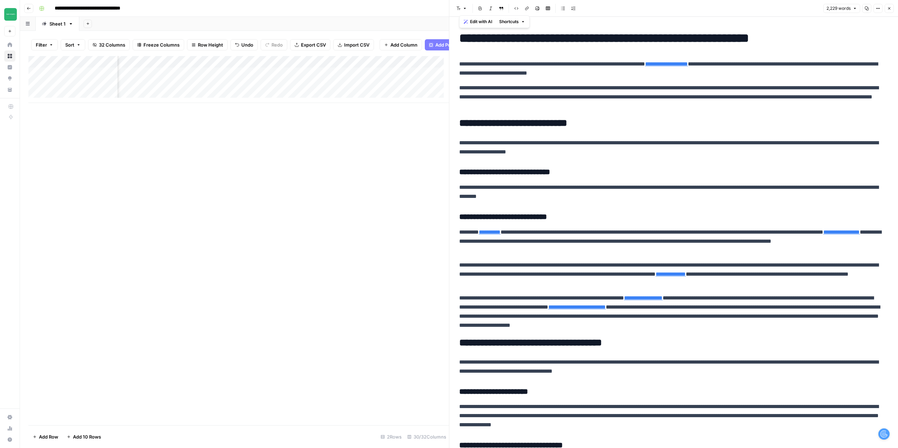
click at [159, 92] on div "Add Column" at bounding box center [238, 79] width 420 height 47
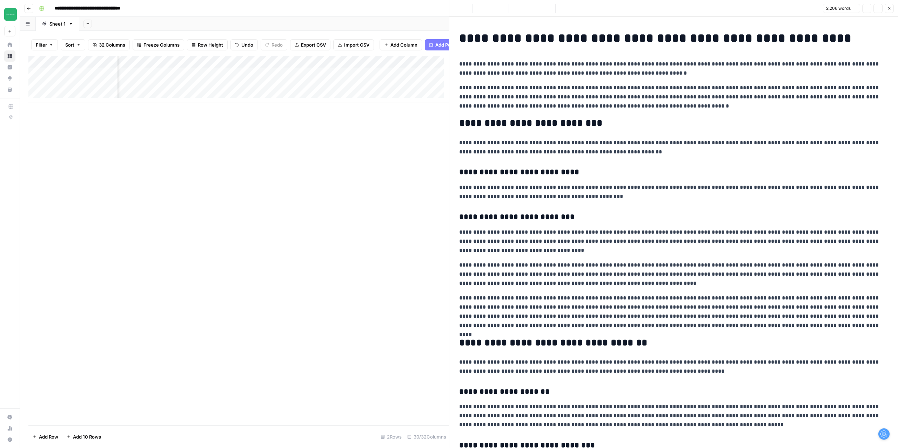
click at [545, 68] on p "**********" at bounding box center [671, 69] width 424 height 18
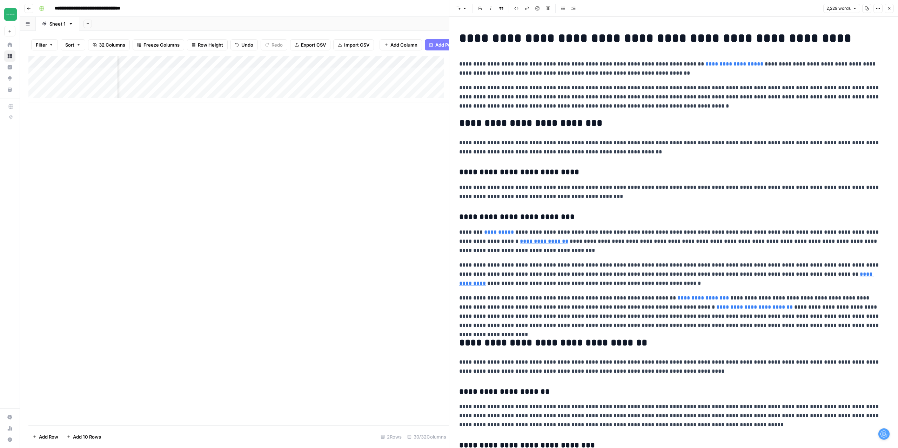
scroll to position [1566, 0]
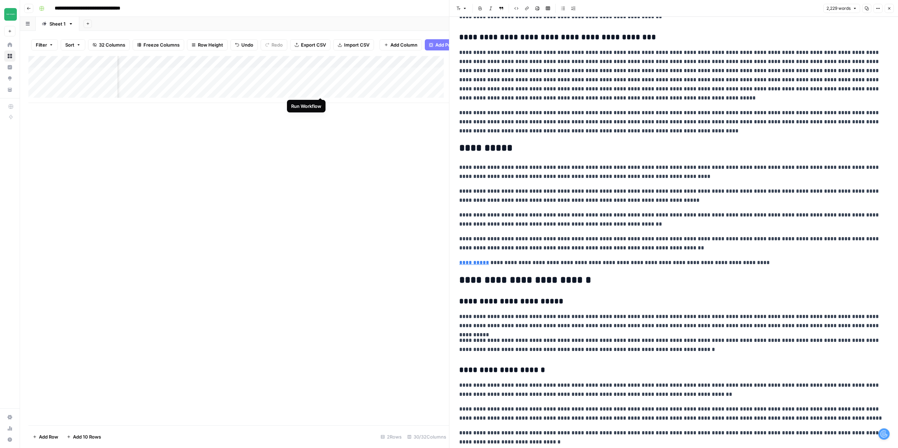
click at [320, 90] on div "Add Column" at bounding box center [238, 79] width 420 height 47
click at [890, 11] on button "Close" at bounding box center [888, 8] width 9 height 9
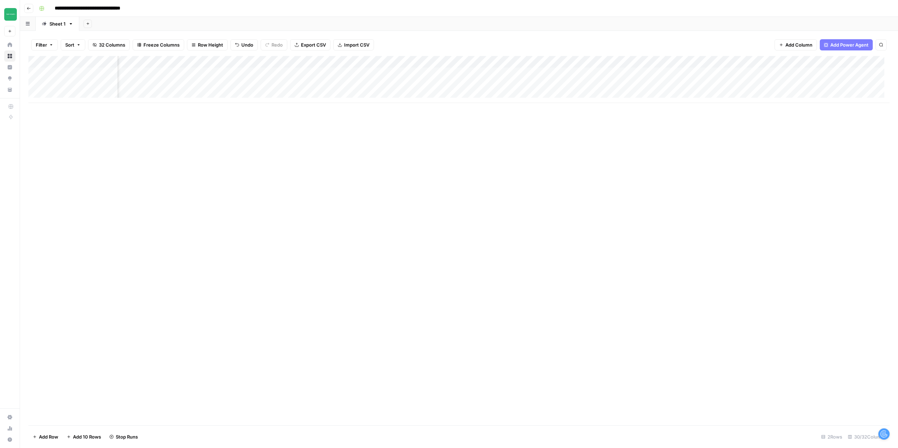
click at [29, 12] on button "Go back" at bounding box center [28, 8] width 9 height 9
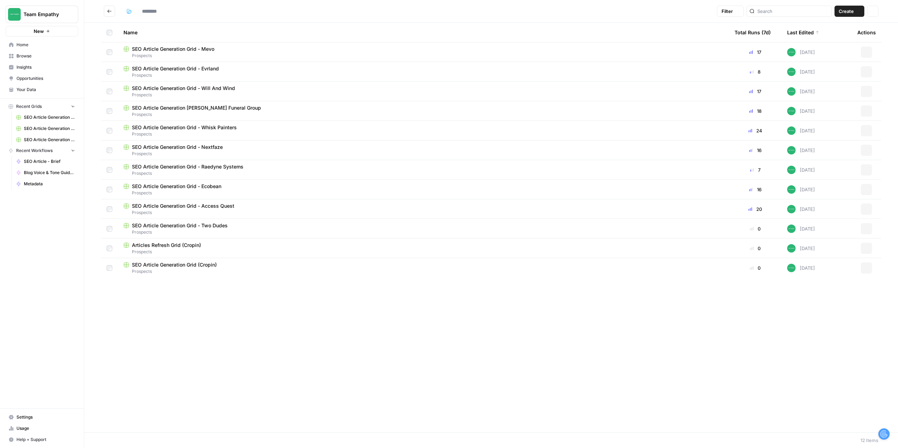
type input "*********"
